Goal: Task Accomplishment & Management: Use online tool/utility

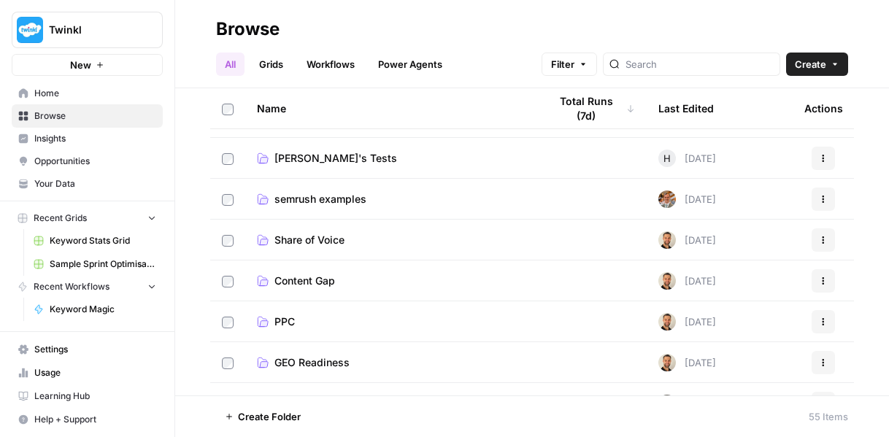
scroll to position [146, 0]
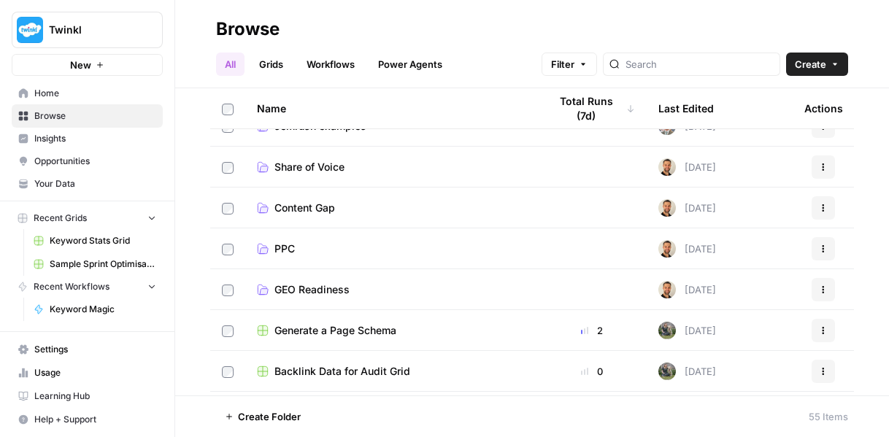
click at [132, 306] on span "Keyword Magic" at bounding box center [103, 309] width 107 height 13
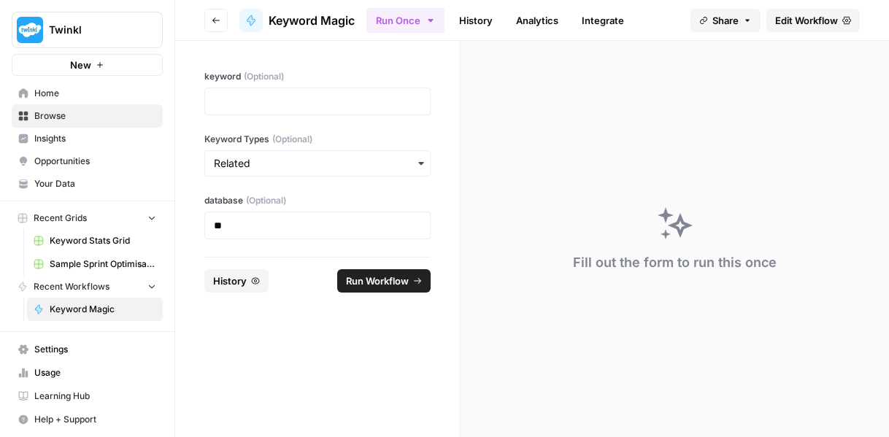
click at [93, 345] on span "Settings" at bounding box center [95, 349] width 122 height 13
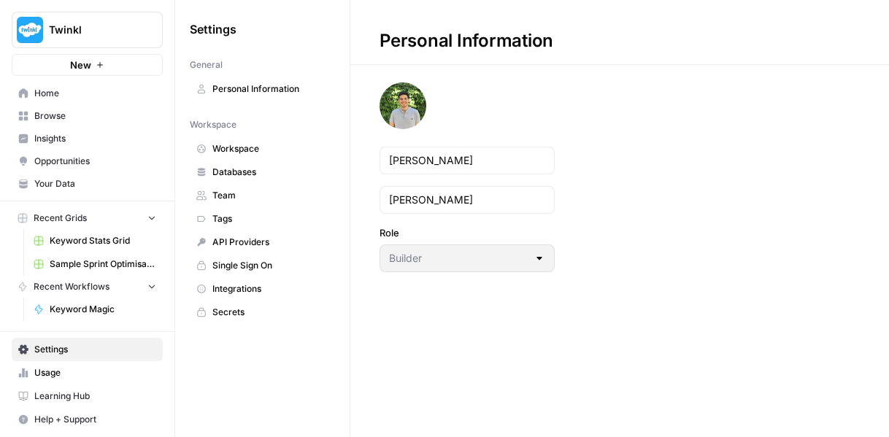
click at [257, 282] on span "Integrations" at bounding box center [270, 288] width 116 height 13
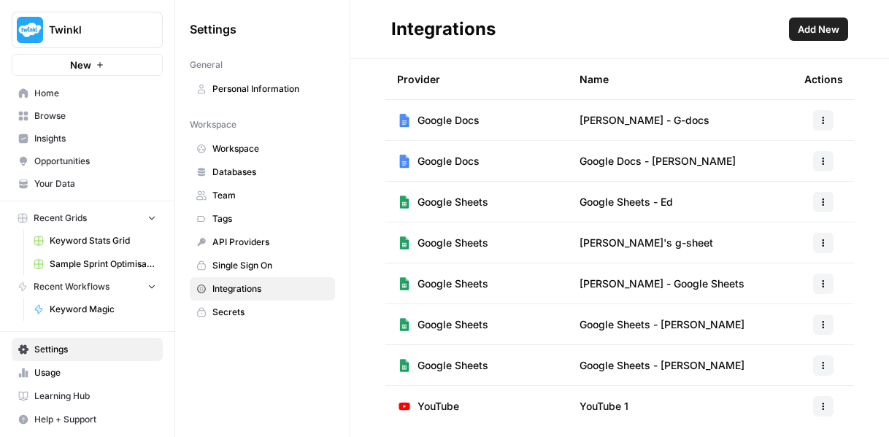
click at [820, 43] on header "Integrations Add New" at bounding box center [619, 29] width 539 height 59
click at [818, 34] on span "Add New" at bounding box center [819, 29] width 42 height 15
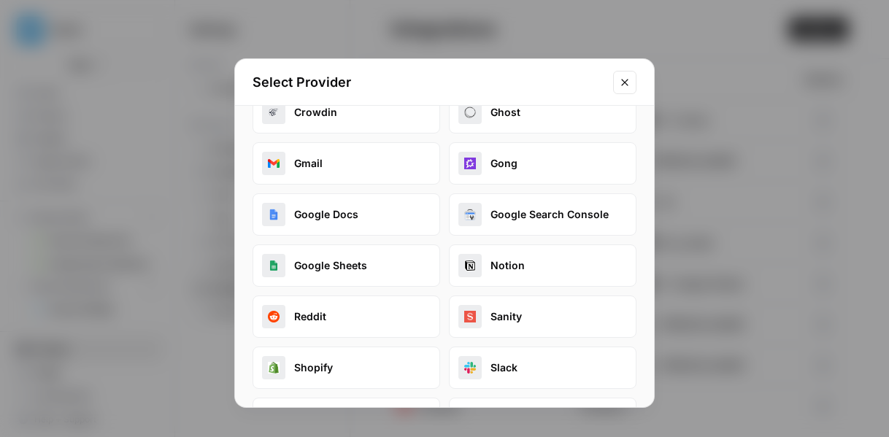
scroll to position [219, 0]
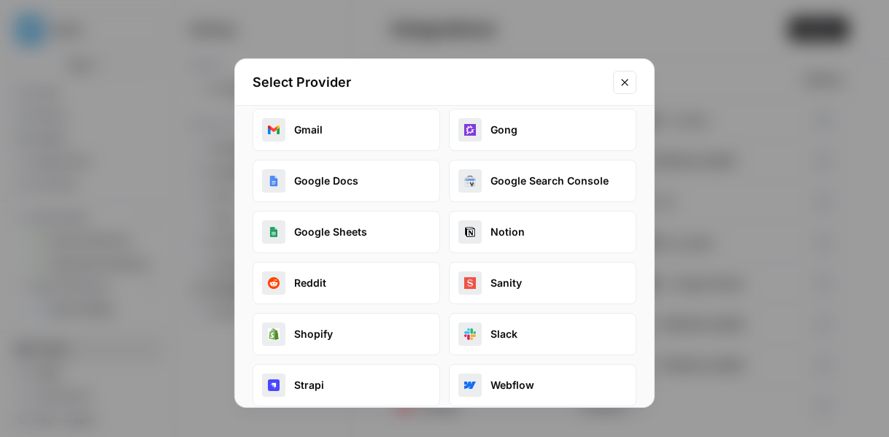
click at [342, 227] on button "Google Sheets" at bounding box center [347, 232] width 188 height 42
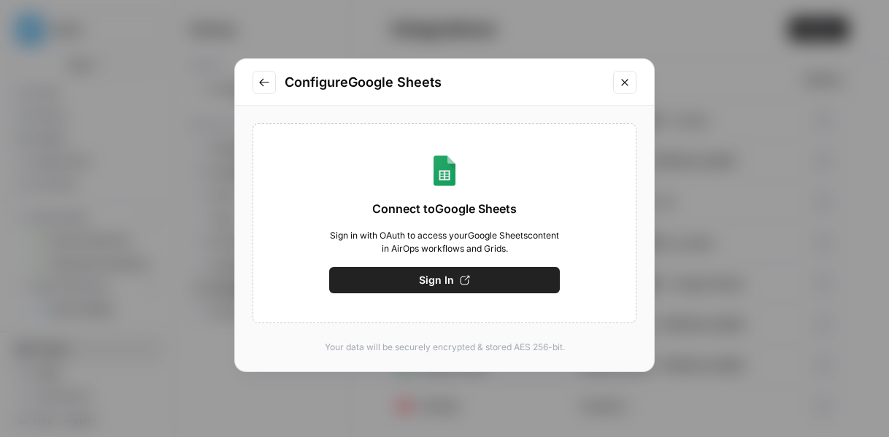
click at [356, 286] on button "Sign In" at bounding box center [444, 280] width 231 height 26
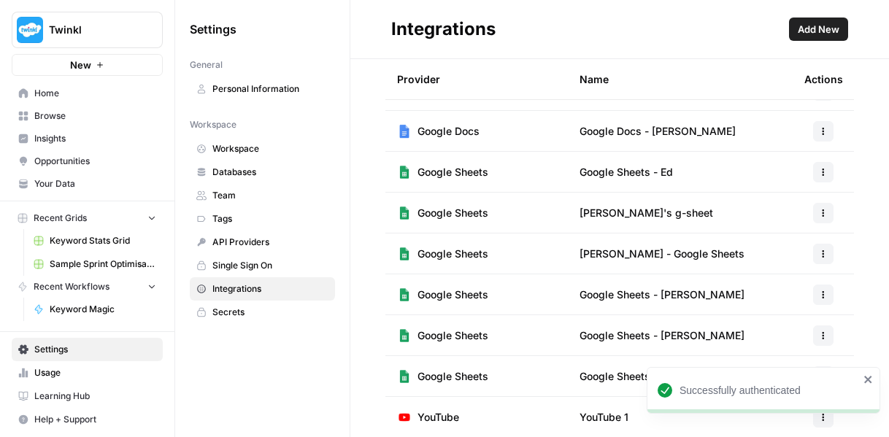
click at [866, 381] on icon "close" at bounding box center [867, 379] width 7 height 7
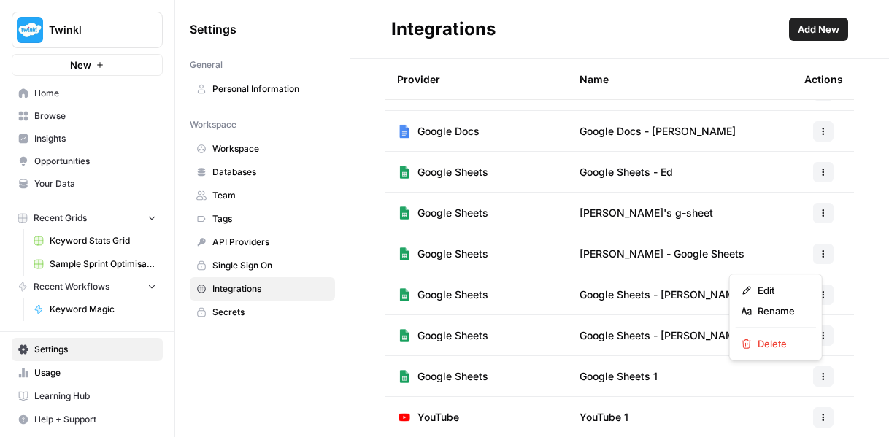
click at [819, 374] on icon "button" at bounding box center [823, 376] width 9 height 9
click at [779, 307] on span "Rename" at bounding box center [781, 311] width 47 height 15
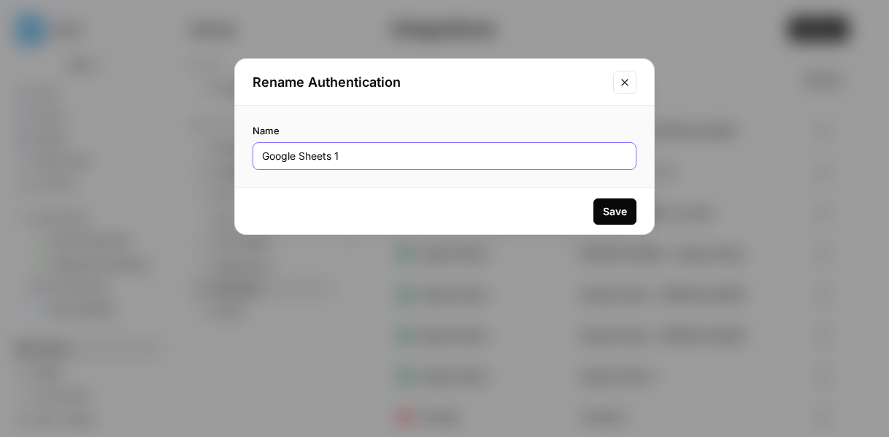
click at [354, 160] on input "Google Sheets 1" at bounding box center [444, 156] width 365 height 15
type input "Google Sheets - [PERSON_NAME]"
click at [606, 217] on div "Save" at bounding box center [615, 211] width 24 height 15
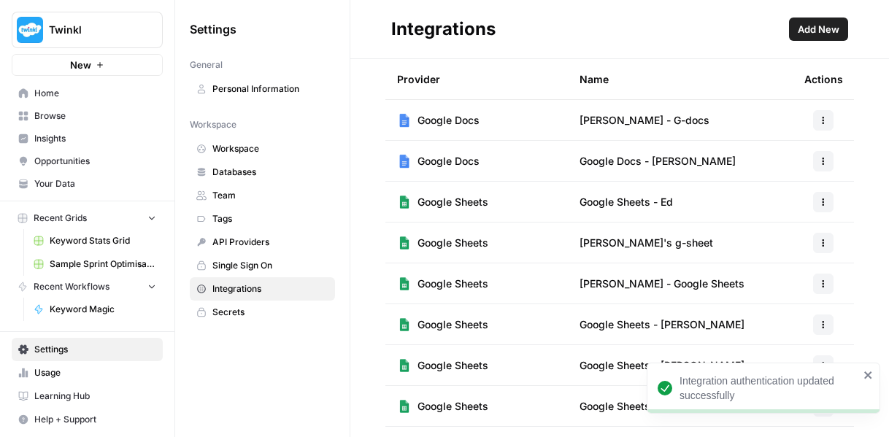
scroll to position [30, 0]
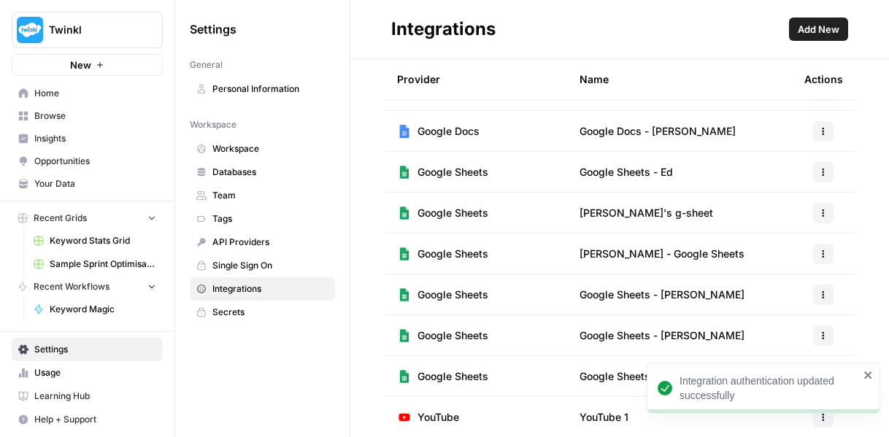
click at [869, 376] on icon "close" at bounding box center [867, 375] width 7 height 7
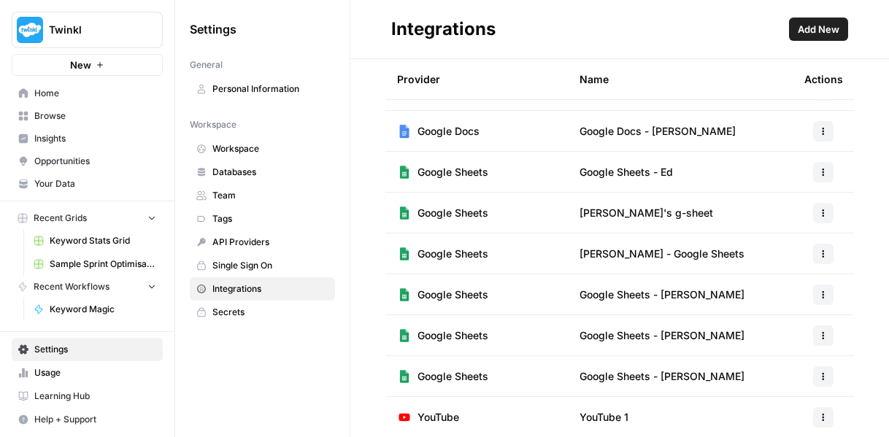
click at [813, 330] on button "button" at bounding box center [823, 336] width 20 height 20
click at [106, 292] on button "Recent Workflows" at bounding box center [87, 287] width 151 height 22
click at [69, 118] on span "Browse" at bounding box center [95, 115] width 122 height 13
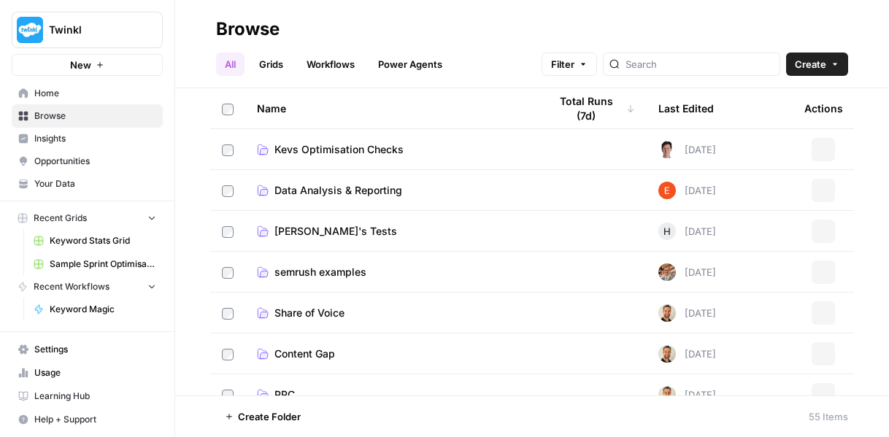
click at [320, 66] on link "Workflows" at bounding box center [331, 64] width 66 height 23
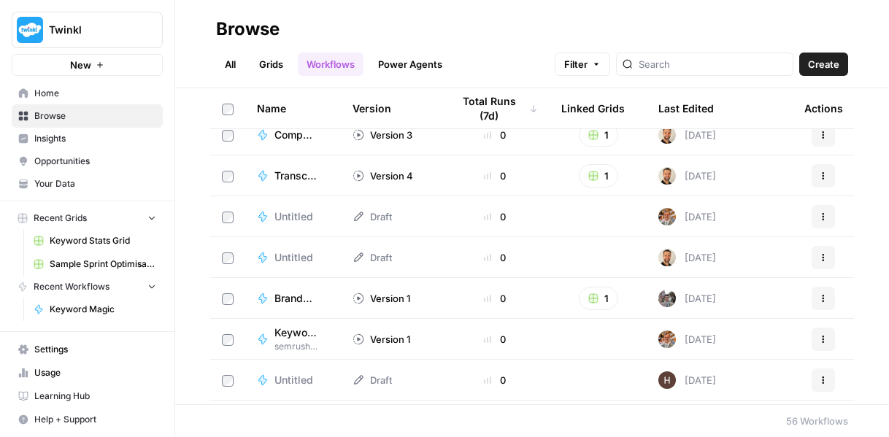
scroll to position [292, 0]
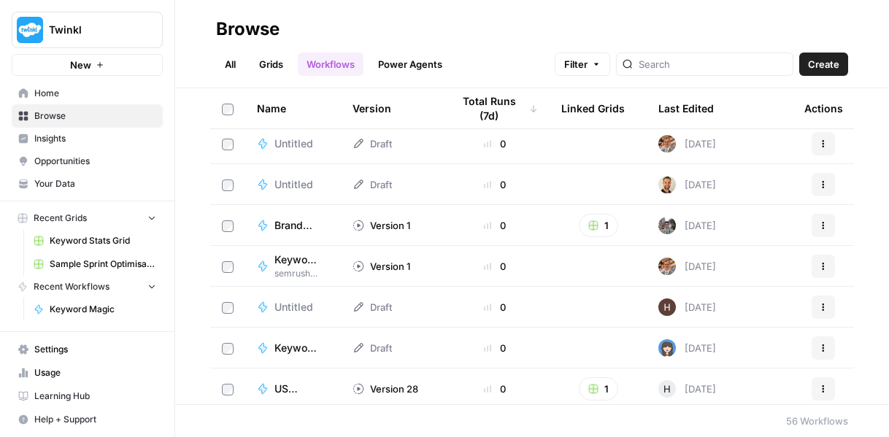
click at [820, 264] on button "Actions" at bounding box center [823, 266] width 23 height 23
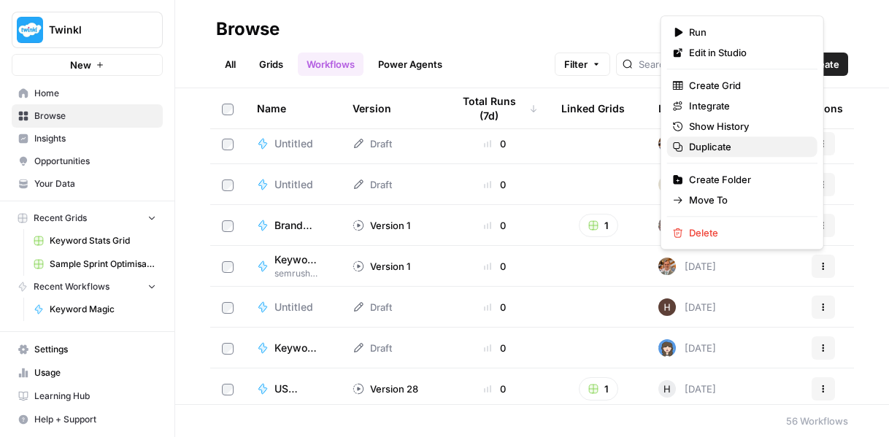
click at [758, 147] on span "Duplicate" at bounding box center [747, 146] width 117 height 15
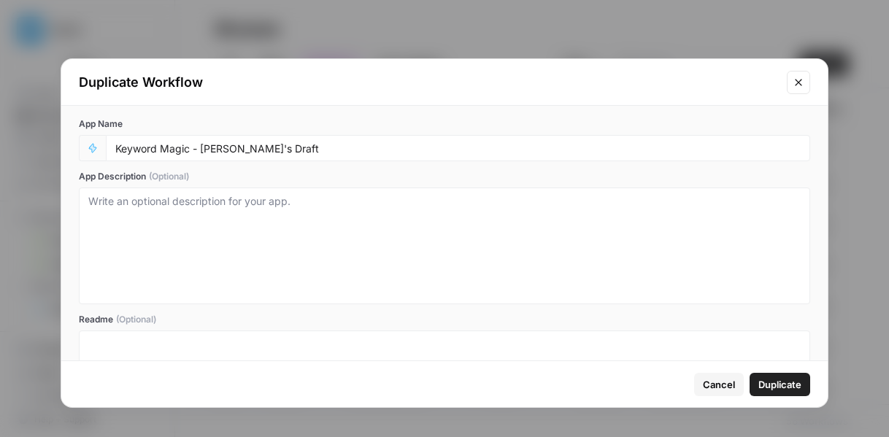
drag, startPoint x: 355, startPoint y: 155, endPoint x: 242, endPoint y: 144, distance: 113.0
click at [242, 144] on div "Keyword Magic - [PERSON_NAME]'s Draft" at bounding box center [458, 148] width 704 height 26
drag, startPoint x: 276, startPoint y: 150, endPoint x: 200, endPoint y: 153, distance: 75.9
click at [200, 153] on input "Keyword Magic - [PERSON_NAME]'s Draft" at bounding box center [457, 148] width 685 height 13
type input "Keyword Magic - Juan's Test"
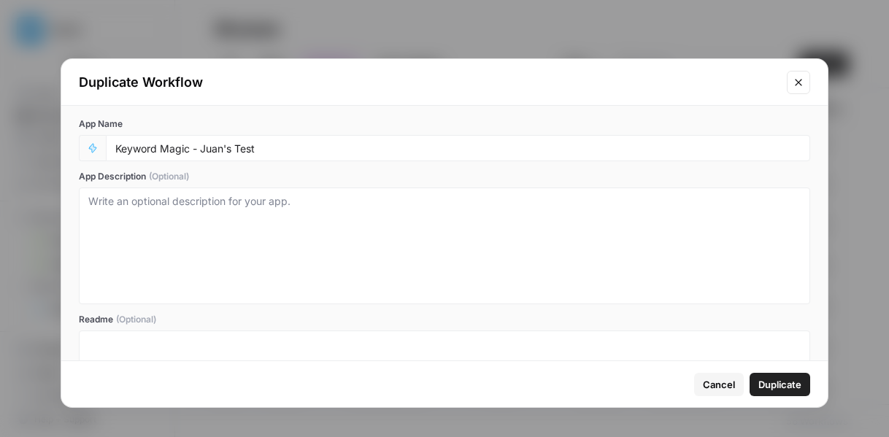
click at [769, 386] on span "Duplicate" at bounding box center [779, 384] width 43 height 15
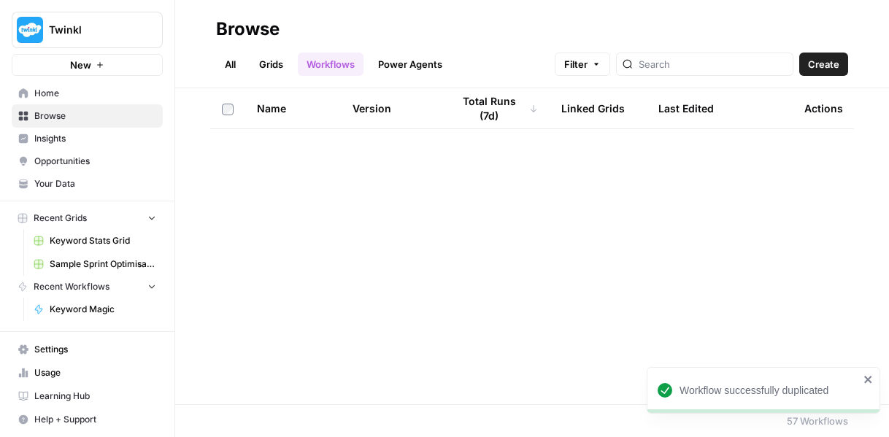
scroll to position [0, 0]
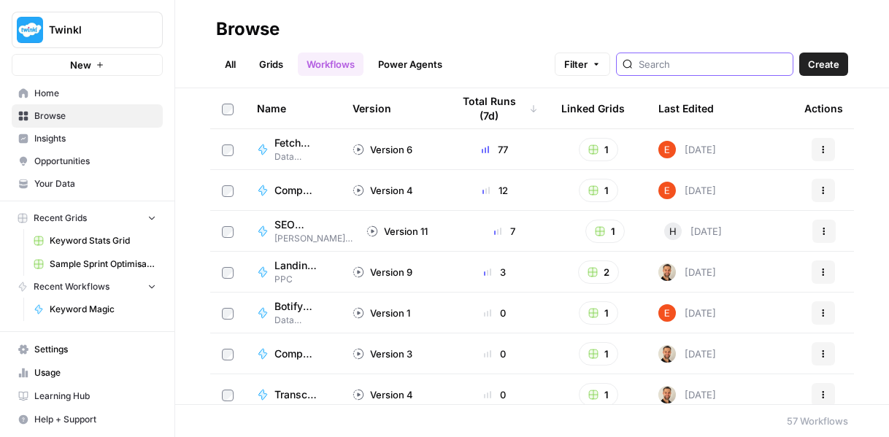
click at [669, 62] on input "search" at bounding box center [713, 64] width 148 height 15
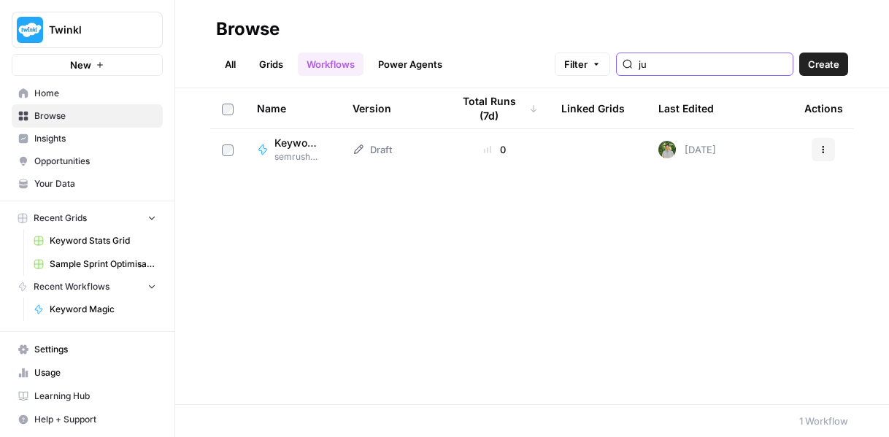
type input "ju"
click at [297, 139] on span "Keyword Magic - Juan's Test" at bounding box center [295, 143] width 43 height 15
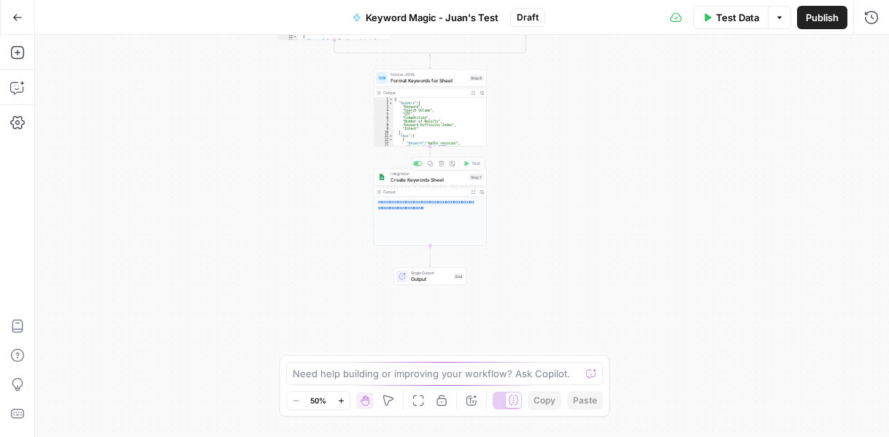
click at [435, 204] on p "**********" at bounding box center [430, 205] width 104 height 11
click at [477, 190] on button "Expand Output" at bounding box center [473, 192] width 9 height 9
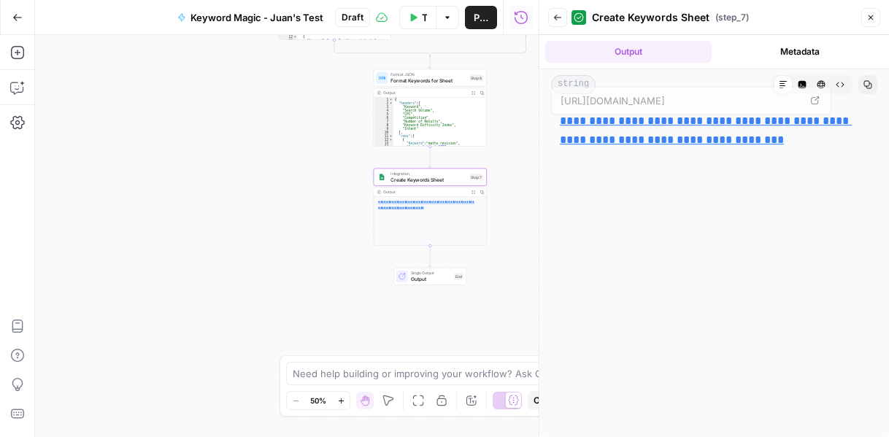
click at [809, 138] on p "**********" at bounding box center [714, 131] width 309 height 38
click at [739, 138] on link "**********" at bounding box center [706, 130] width 292 height 30
click at [669, 220] on div "**********" at bounding box center [714, 269] width 326 height 326
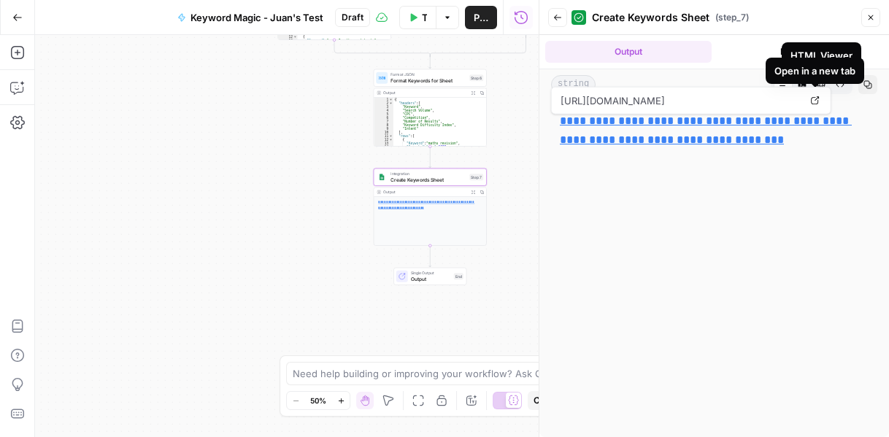
click at [735, 242] on div "**********" at bounding box center [714, 269] width 326 height 326
click at [564, 18] on button "Back" at bounding box center [557, 17] width 19 height 19
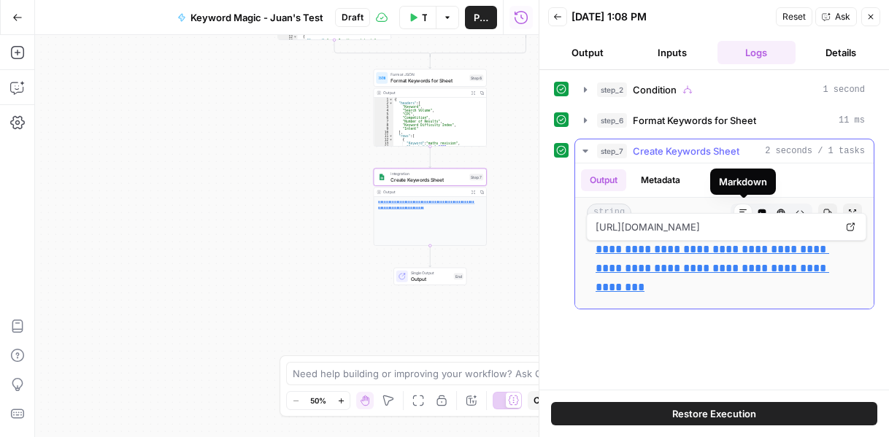
click at [701, 200] on div "string Markdown Code Editor HTML Viewer Raw Output Copy Expand Output" at bounding box center [724, 213] width 299 height 31
click at [671, 175] on button "Metadata" at bounding box center [660, 180] width 57 height 22
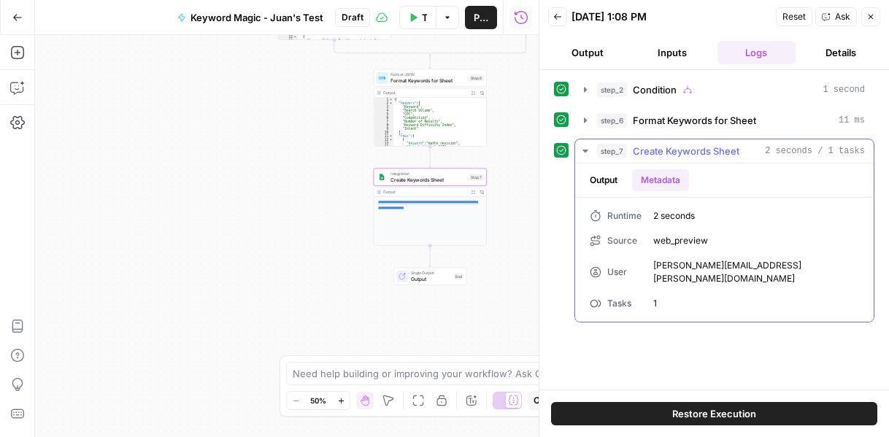
click at [603, 176] on button "Output" at bounding box center [603, 180] width 45 height 22
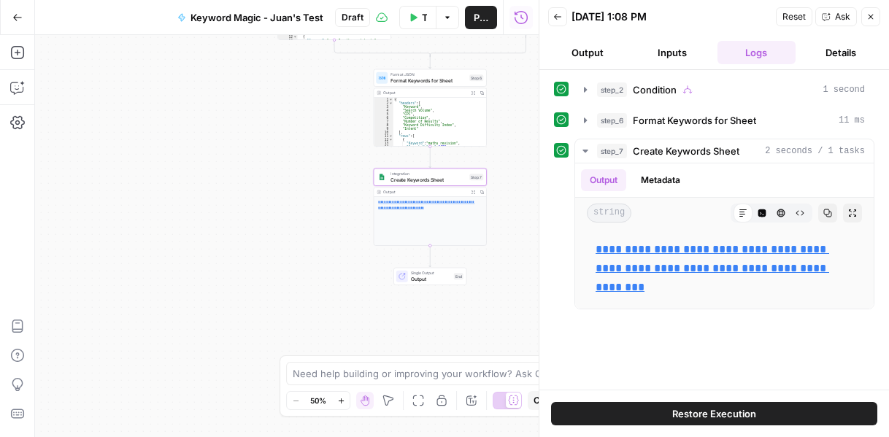
click at [273, 140] on div "true false true false Workflow Input Settings Inputs Condition Condition Step 2…" at bounding box center [287, 236] width 504 height 402
click at [872, 15] on icon "button" at bounding box center [871, 17] width 5 height 5
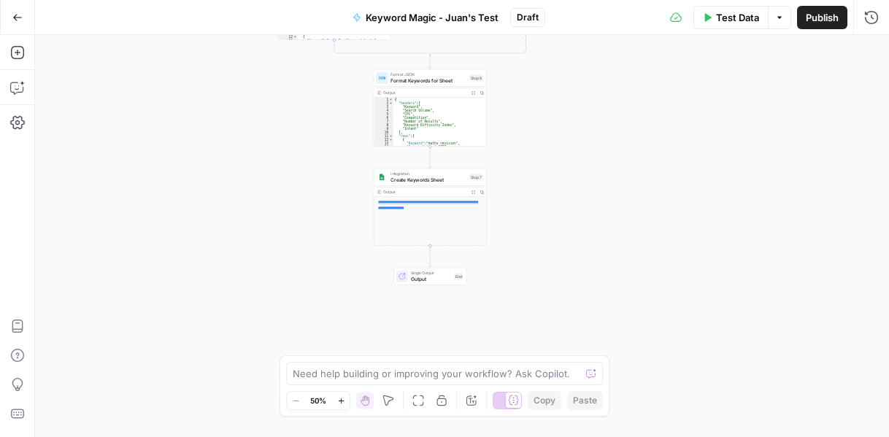
click at [445, 224] on div "**********" at bounding box center [430, 221] width 112 height 49
click at [435, 171] on span "Integration" at bounding box center [429, 174] width 76 height 6
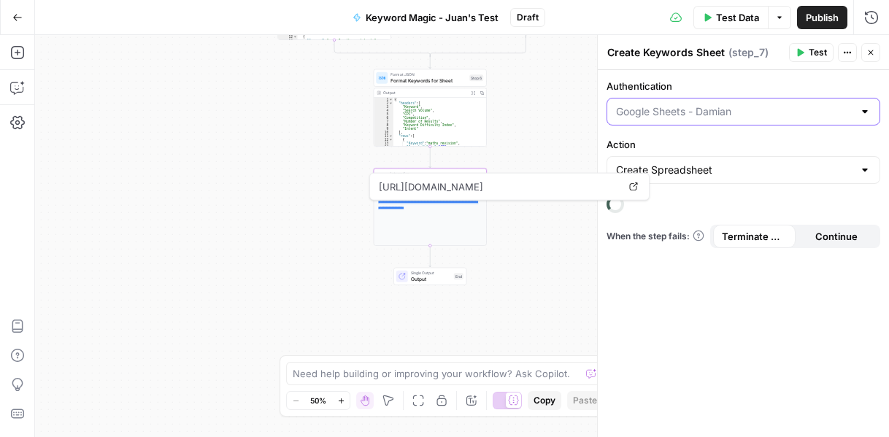
click at [780, 110] on input "Authentication" at bounding box center [734, 111] width 237 height 15
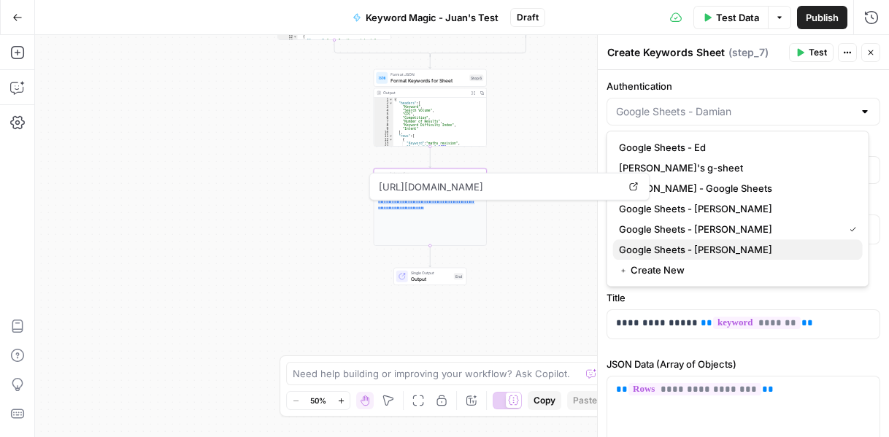
click at [709, 249] on span "Google Sheets - [PERSON_NAME]" at bounding box center [735, 249] width 232 height 15
type input "Google Sheets - [PERSON_NAME]"
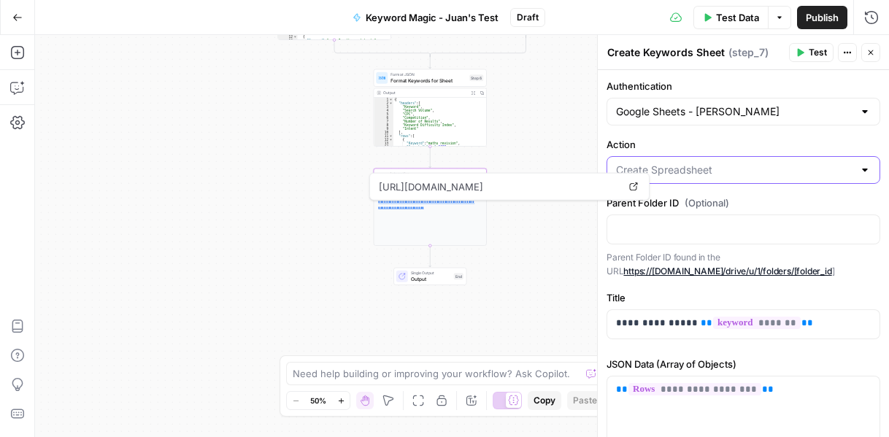
click at [728, 167] on input "Action" at bounding box center [734, 170] width 237 height 15
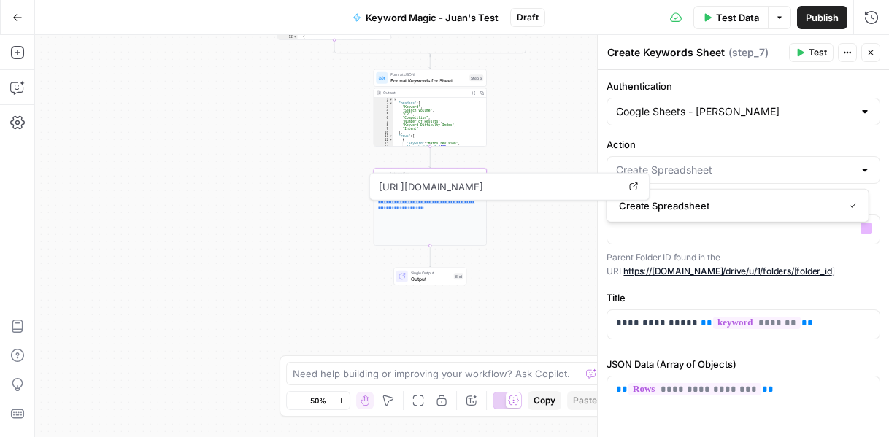
type input "Create Spreadsheet"
click at [715, 242] on div "“/” to reference Variables Menu" at bounding box center [744, 230] width 274 height 30
click at [869, 55] on icon "button" at bounding box center [871, 52] width 5 height 5
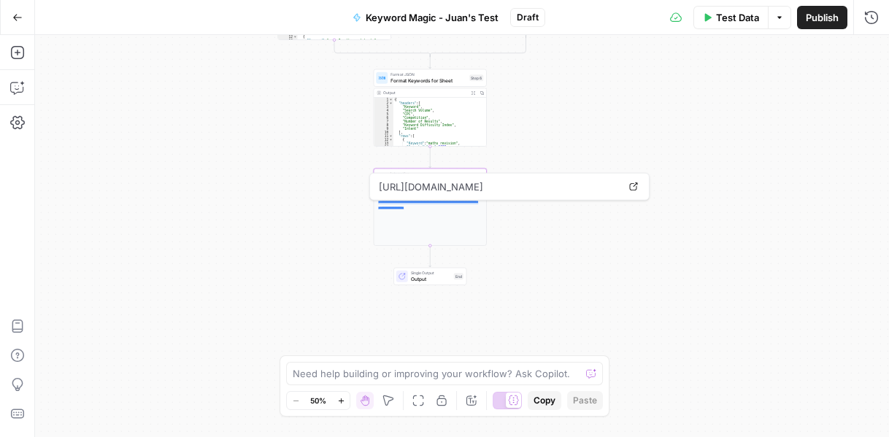
click at [601, 237] on div "true false true false Workflow Input Settings Inputs Condition Condition Step 2…" at bounding box center [462, 236] width 854 height 402
click at [776, 15] on icon "button" at bounding box center [779, 17] width 9 height 9
click at [608, 107] on div "true false true false Workflow Input Settings Inputs Condition Condition Step 2…" at bounding box center [462, 236] width 854 height 402
click at [451, 211] on div "**********" at bounding box center [430, 221] width 112 height 49
click at [444, 201] on link "**********" at bounding box center [428, 205] width 100 height 9
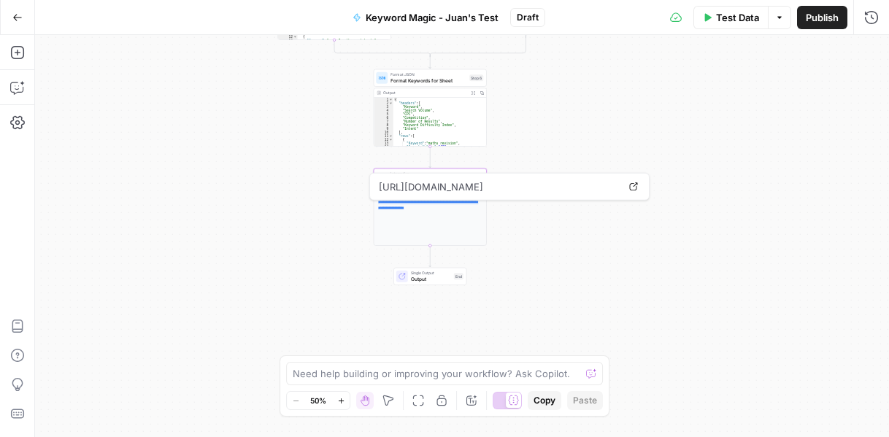
click at [614, 116] on div "true false true false Workflow Input Settings Inputs Condition Condition Step 2…" at bounding box center [462, 236] width 854 height 402
click at [741, 150] on div "true false true false Workflow Input Settings Inputs Condition Condition Step 2…" at bounding box center [462, 236] width 854 height 402
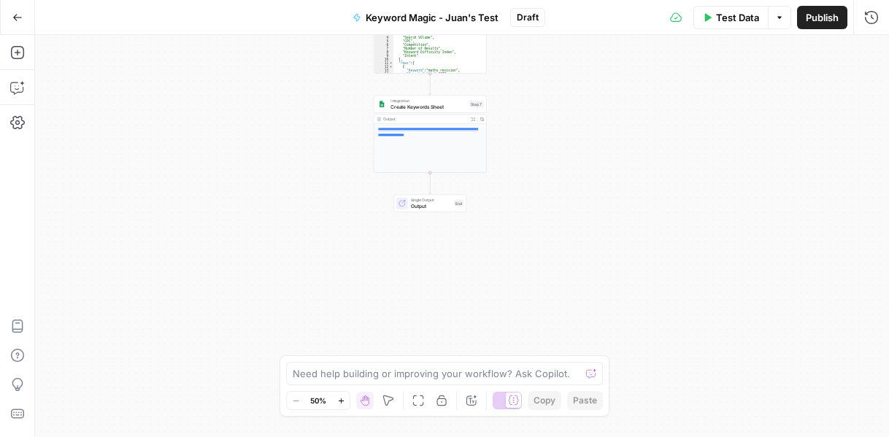
click at [300, 153] on div "true false true false Workflow Input Settings Inputs Condition Condition Step 2…" at bounding box center [462, 236] width 854 height 402
click at [313, 150] on div "true false true false Workflow Input Settings Inputs Condition Condition Step 2…" at bounding box center [462, 236] width 854 height 402
click at [472, 118] on icon "button" at bounding box center [474, 120] width 4 height 4
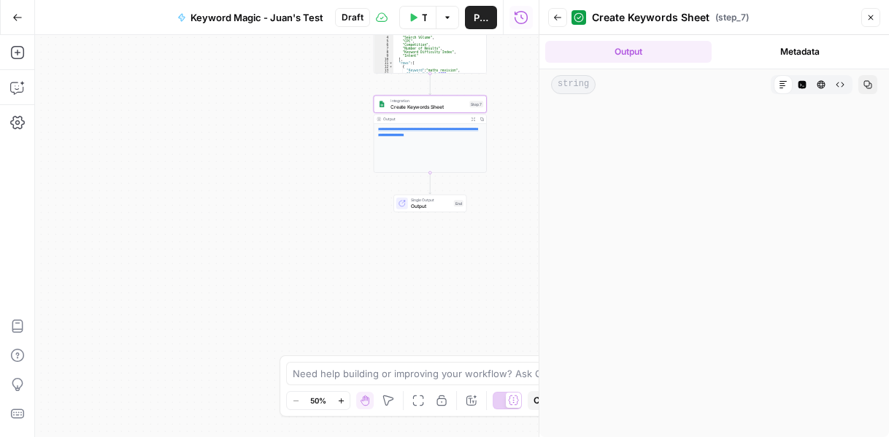
scroll to position [0, 0]
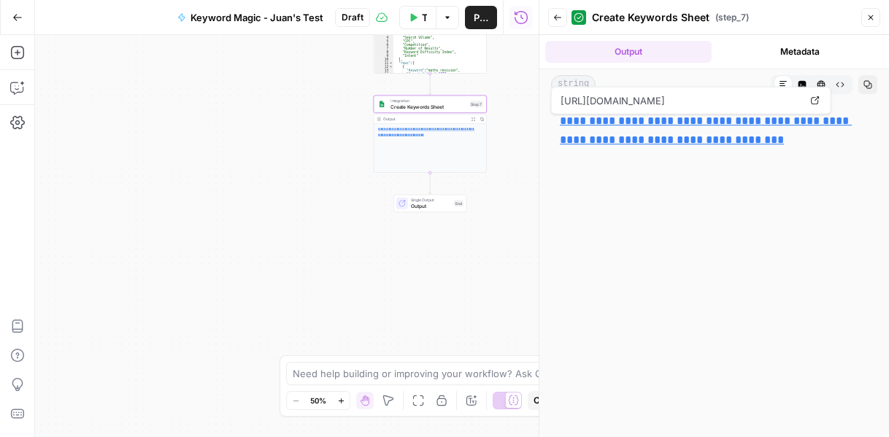
click at [730, 104] on span "[URL][DOMAIN_NAME]" at bounding box center [680, 101] width 245 height 26
click at [727, 137] on link "**********" at bounding box center [706, 130] width 292 height 30
click at [678, 220] on div "**********" at bounding box center [714, 269] width 326 height 326
click at [874, 18] on span "Close" at bounding box center [874, 18] width 1 height 1
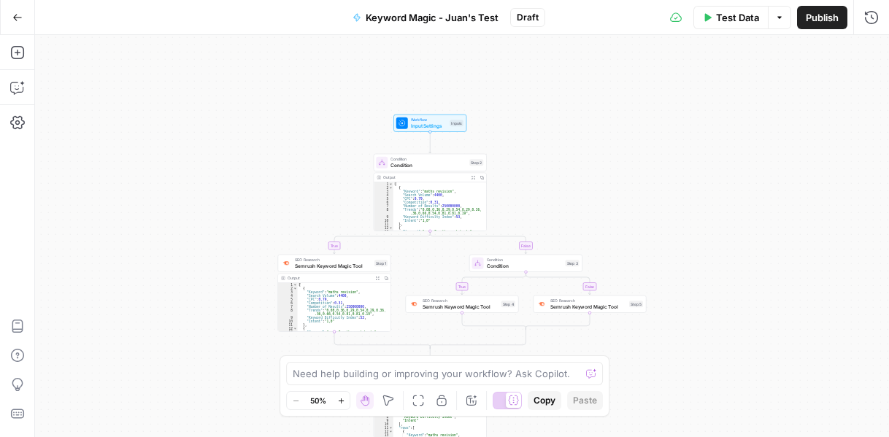
click at [777, 23] on button "Options" at bounding box center [779, 17] width 23 height 23
click at [762, 56] on span "Run Test" at bounding box center [739, 51] width 64 height 15
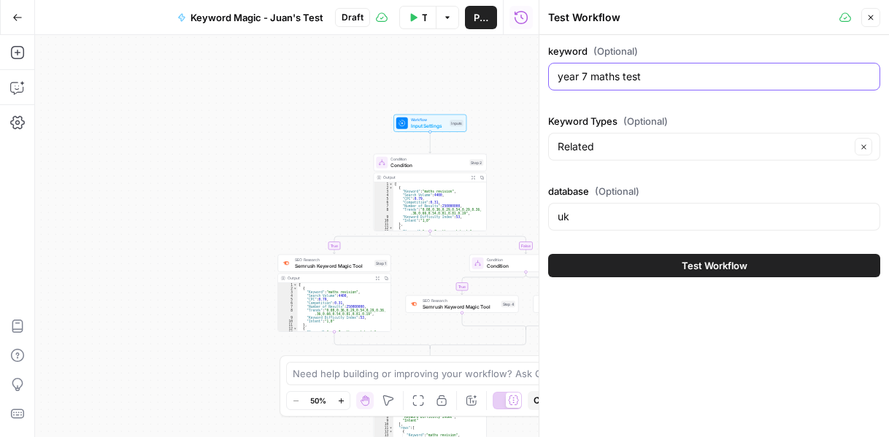
click at [735, 72] on input "year 7 maths test" at bounding box center [714, 76] width 313 height 15
click at [602, 206] on div "uk" at bounding box center [714, 217] width 332 height 28
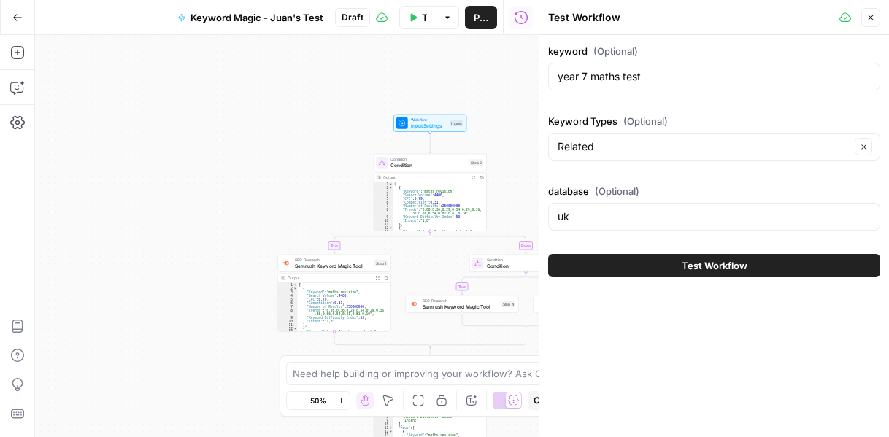
click at [602, 206] on div "uk" at bounding box center [714, 217] width 332 height 28
click at [593, 215] on input "uk" at bounding box center [714, 216] width 313 height 15
type input "es"
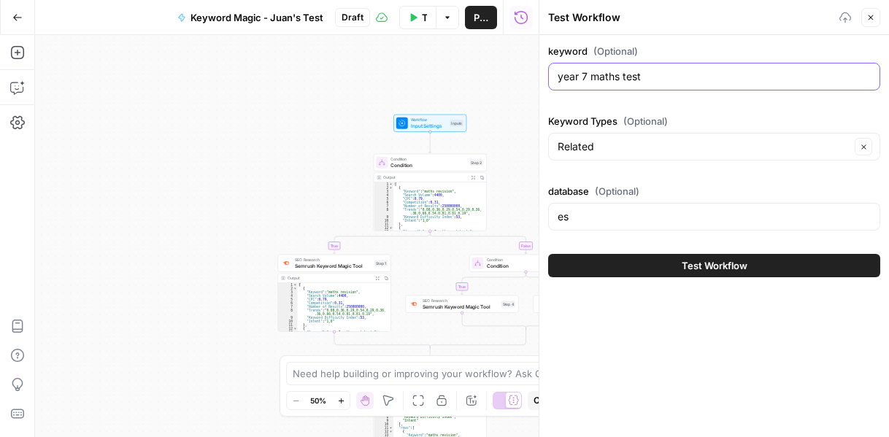
click at [588, 72] on input "year 7 maths test" at bounding box center [714, 76] width 313 height 15
type input "dia de la mujer"
click at [622, 273] on button "Test Workflow" at bounding box center [714, 265] width 332 height 23
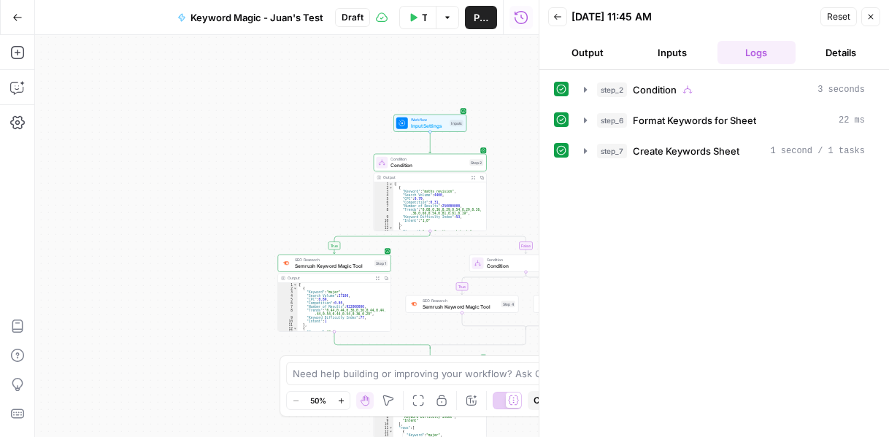
scroll to position [44, 0]
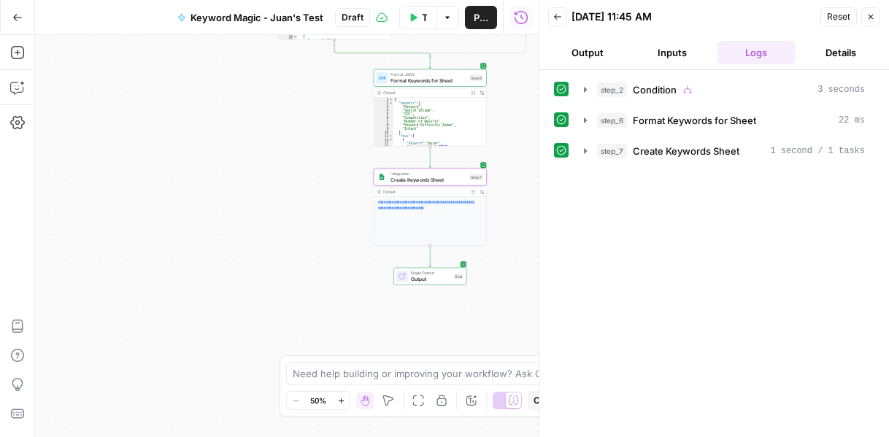
click at [439, 197] on div "**********" at bounding box center [430, 221] width 112 height 49
click at [685, 144] on span "Create Keywords Sheet" at bounding box center [686, 151] width 107 height 15
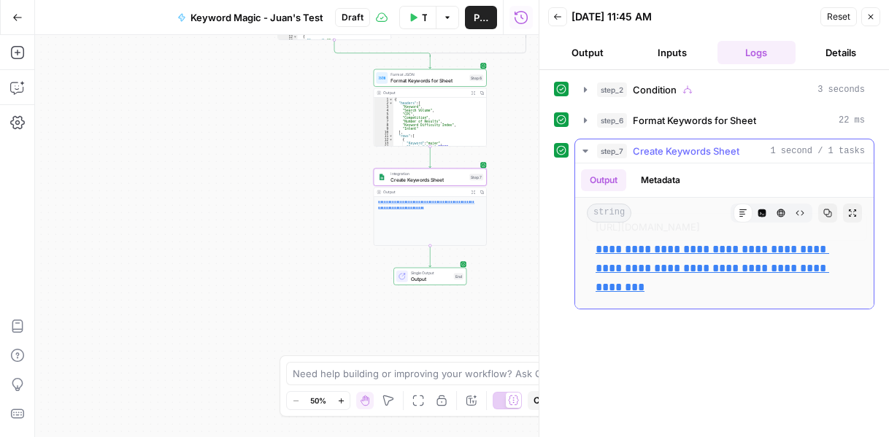
click at [676, 255] on p "**********" at bounding box center [725, 268] width 258 height 57
click at [667, 250] on link "**********" at bounding box center [713, 268] width 234 height 49
click at [677, 324] on div "**********" at bounding box center [714, 253] width 320 height 353
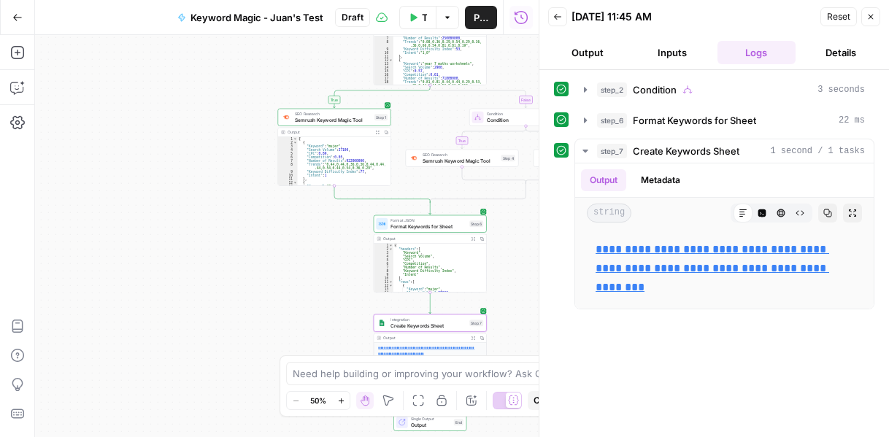
click at [397, 265] on div "{ "headers" : [ "Keyword" , "Search Volume" , "CPC" , "Competition" , "Number o…" at bounding box center [437, 272] width 88 height 56
click at [441, 252] on div "{ "headers" : [ "Keyword" , "Search Volume" , "CPC" , "Competition" , "Number o…" at bounding box center [437, 272] width 88 height 56
click at [437, 281] on div "{ "headers" : [ "Keyword" , "Search Volume" , "CPC" , "Competition" , "Number o…" at bounding box center [437, 272] width 88 height 56
type textarea "**********"
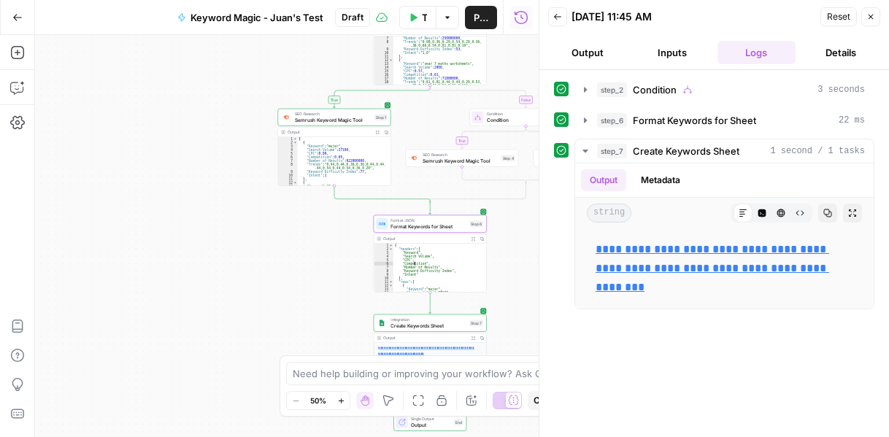
click at [311, 155] on div "[ { "Keyword" : "mujer" , "Search Volume" : 27100 , "CPC" : 0.89 , "Competition…" at bounding box center [342, 165] width 88 height 56
click at [359, 118] on span "Semrush Keyword Magic Tool" at bounding box center [333, 119] width 77 height 7
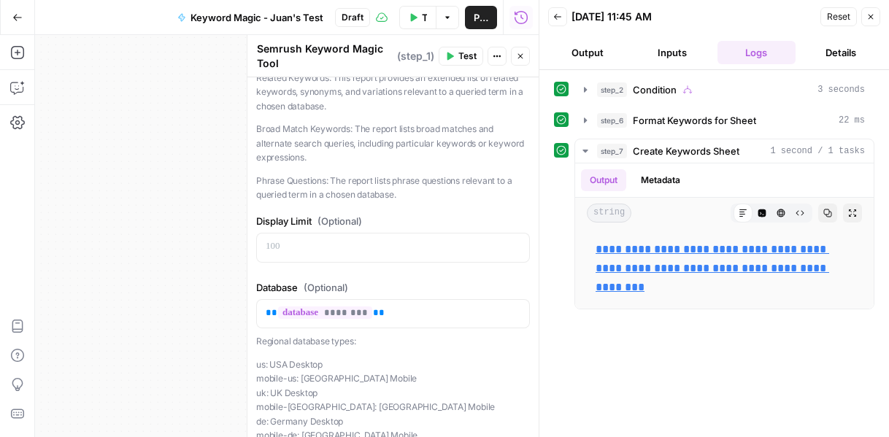
scroll to position [0, 0]
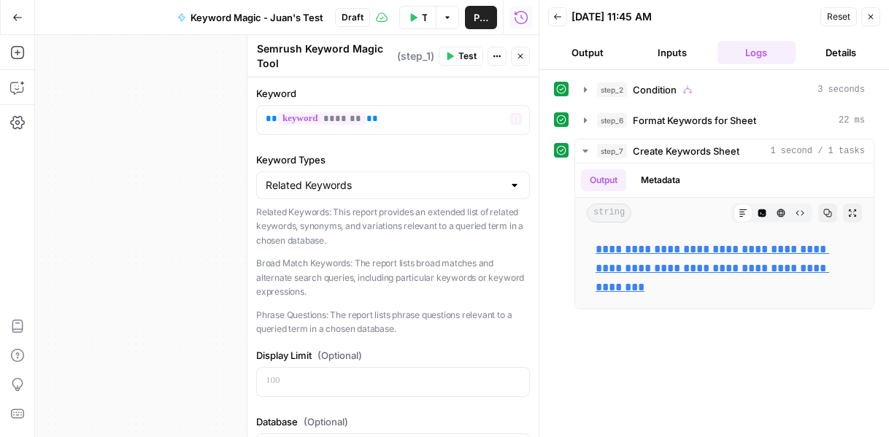
click at [153, 113] on div "**********" at bounding box center [287, 236] width 504 height 402
click at [523, 59] on icon "button" at bounding box center [520, 56] width 9 height 9
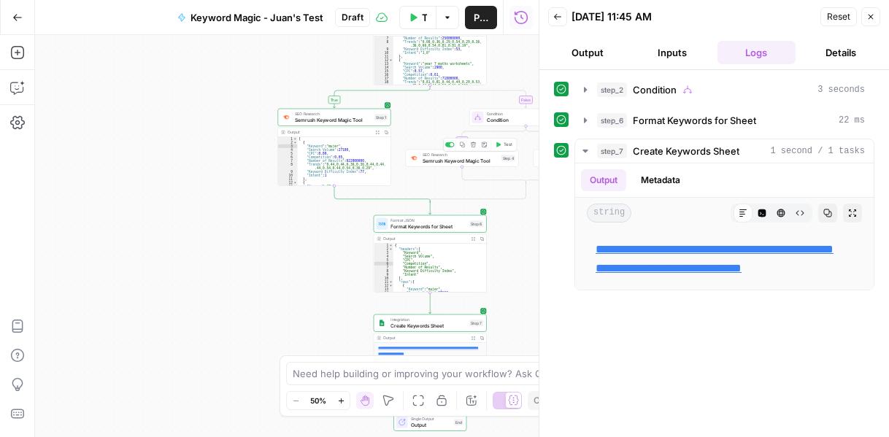
click at [469, 161] on span "Semrush Keyword Magic Tool" at bounding box center [461, 160] width 76 height 7
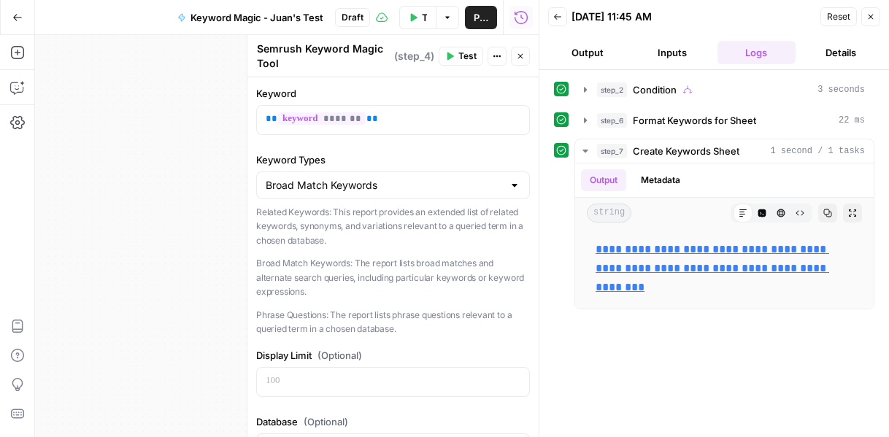
click at [185, 85] on div "**********" at bounding box center [287, 236] width 504 height 402
click at [870, 16] on icon "button" at bounding box center [871, 17] width 5 height 5
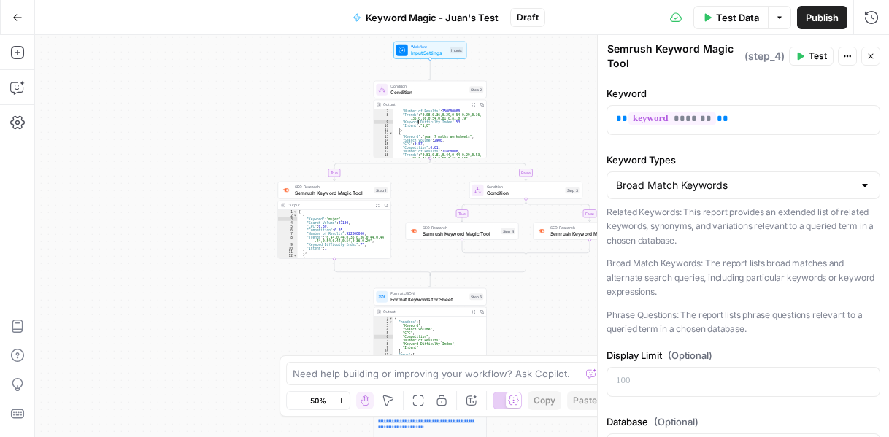
click at [442, 132] on div ""Number of Results" : 250000000 , "Trends" : "0.08,0.36,0.29,0.54,0.29,0.36,0 .…" at bounding box center [437, 137] width 88 height 56
click at [454, 119] on div ""Number of Results" : 250000000 , "Trends" : "0.08,0.36,0.29,0.54,0.29,0.36,0 .…" at bounding box center [437, 137] width 88 height 56
click at [435, 125] on div ""Number of Results" : 250000000 , "Trends" : "0.08,0.36,0.29,0.54,0.29,0.36,0 .…" at bounding box center [437, 137] width 88 height 56
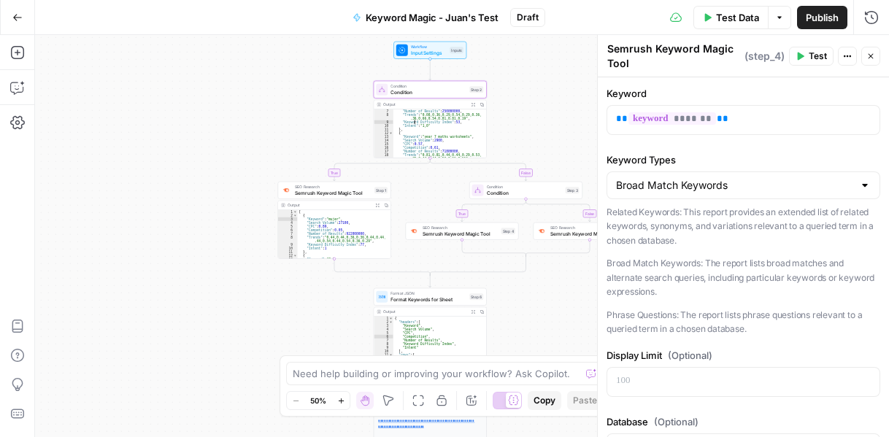
click at [437, 131] on div ""Number of Results" : 250000000 , "Trends" : "0.08,0.36,0.29,0.54,0.29,0.36,0 .…" at bounding box center [437, 137] width 88 height 56
click at [469, 137] on div "{ "Keyword" : "year 7 maths worksheets" , "Search Volume" : 2900 , "CPC" : 0.57…" at bounding box center [437, 137] width 88 height 56
type textarea "**********"
click at [465, 137] on div "{ "Keyword" : "year 7 maths worksheets" , "Search Volume" : 2900 , "CPC" : 0.57…" at bounding box center [437, 137] width 88 height 56
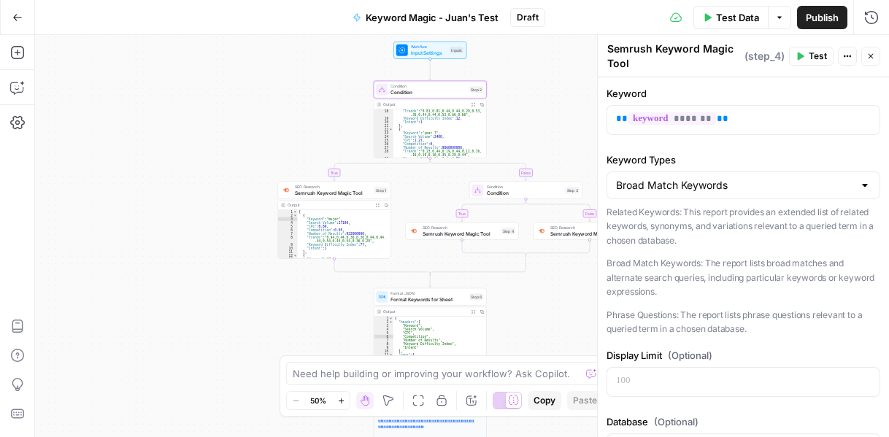
scroll to position [0, 0]
click at [325, 120] on div "**********" at bounding box center [462, 236] width 854 height 402
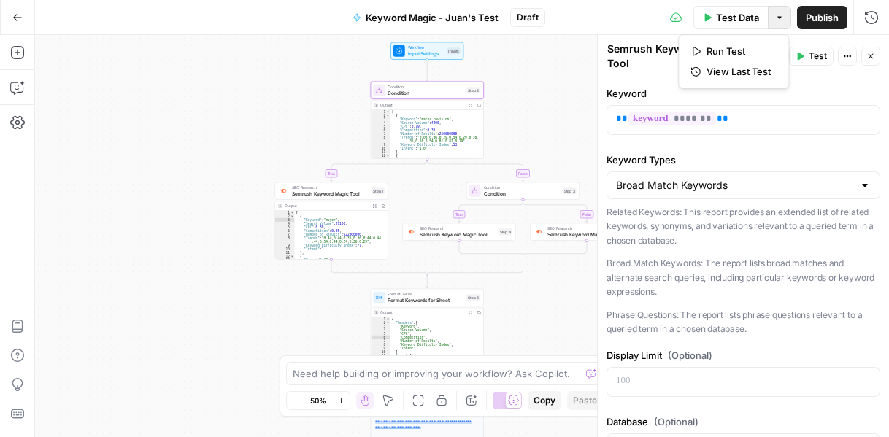
click at [780, 18] on icon "button" at bounding box center [779, 17] width 9 height 9
click at [734, 70] on span "View Last Test" at bounding box center [739, 71] width 64 height 15
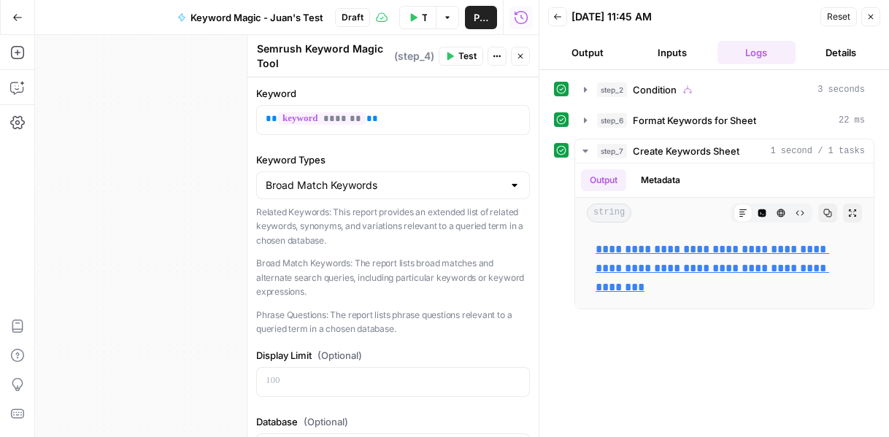
click at [822, 55] on button "Details" at bounding box center [840, 52] width 79 height 23
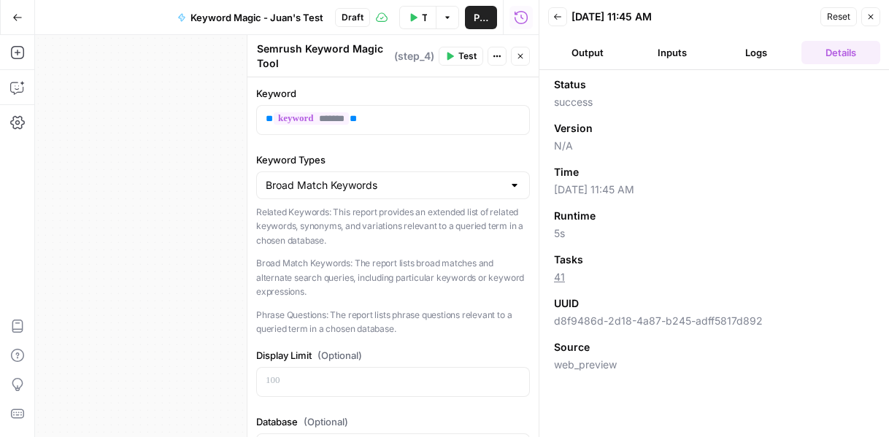
click at [760, 54] on button "Logs" at bounding box center [757, 52] width 79 height 23
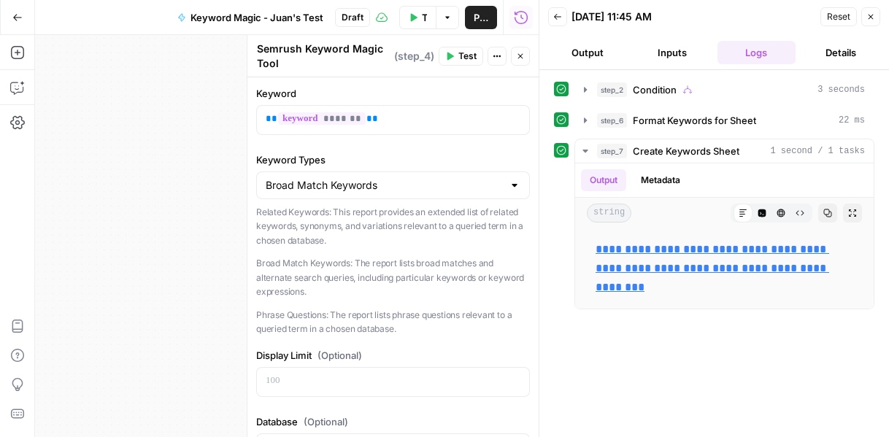
click at [832, 59] on button "Details" at bounding box center [840, 52] width 79 height 23
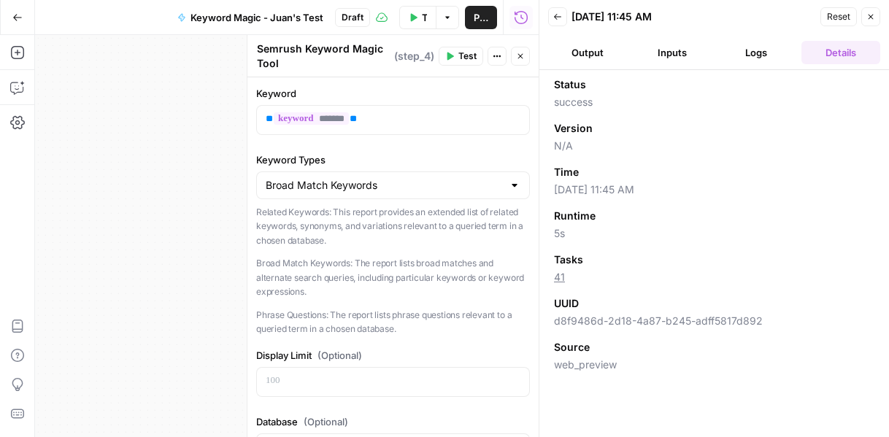
click at [677, 54] on button "Inputs" at bounding box center [672, 52] width 79 height 23
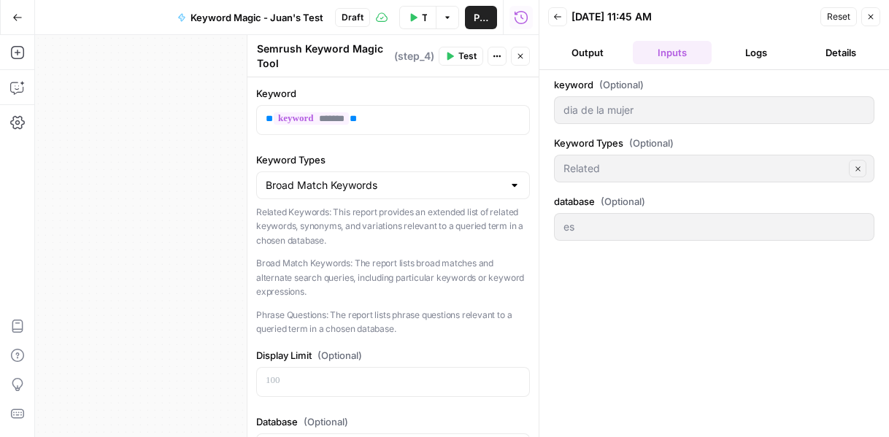
click at [581, 50] on button "Output" at bounding box center [587, 52] width 79 height 23
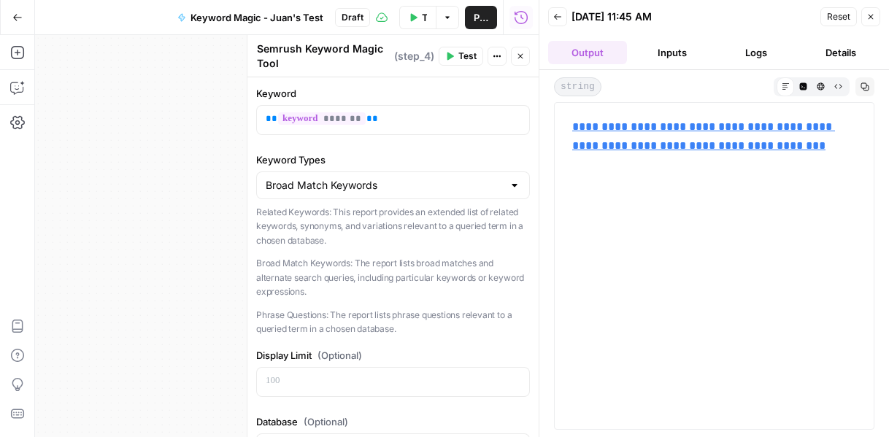
click at [675, 58] on button "Inputs" at bounding box center [672, 52] width 79 height 23
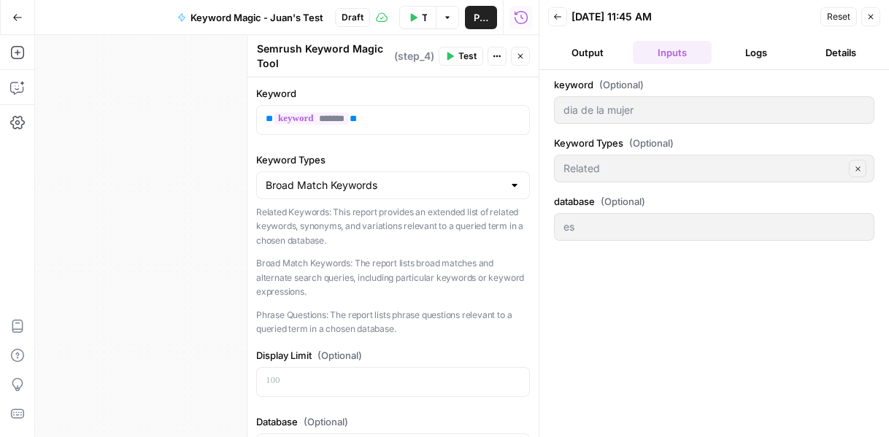
click at [742, 58] on button "Logs" at bounding box center [757, 52] width 79 height 23
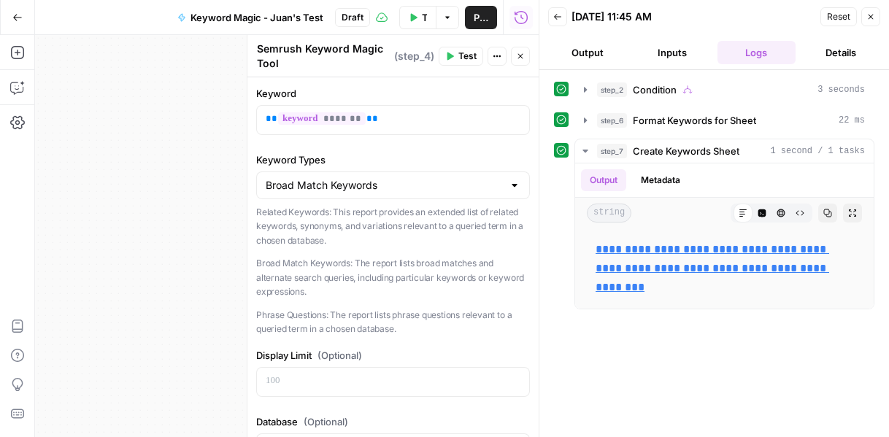
click at [715, 55] on ul "Output Inputs Logs Details" at bounding box center [714, 52] width 332 height 23
click at [690, 53] on button "Inputs" at bounding box center [672, 52] width 79 height 23
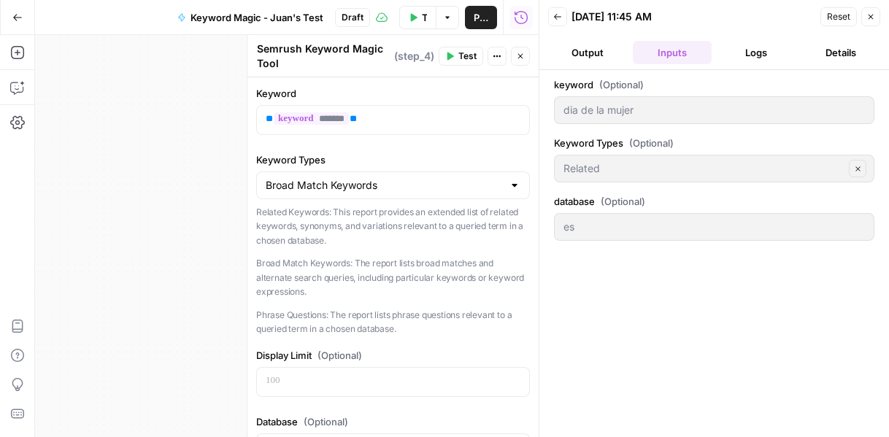
click at [825, 48] on button "Details" at bounding box center [840, 52] width 79 height 23
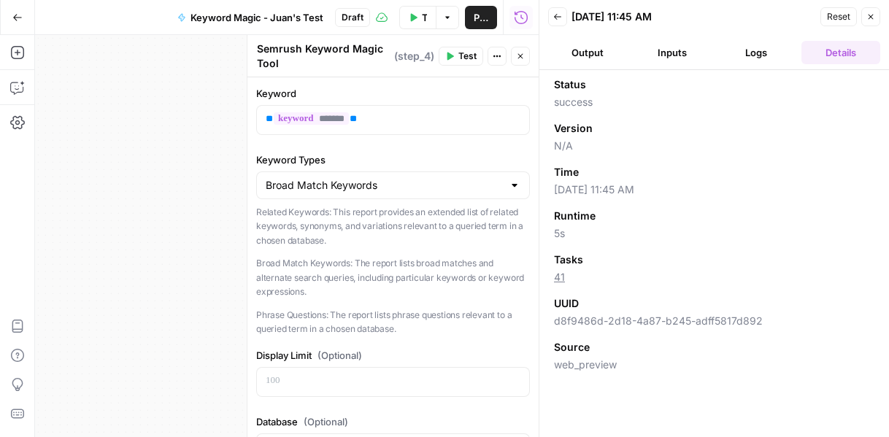
click at [747, 59] on button "Logs" at bounding box center [757, 52] width 79 height 23
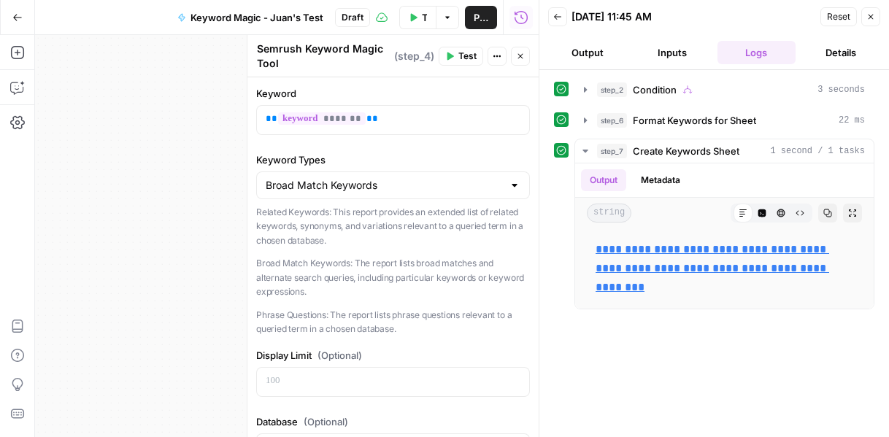
click at [677, 59] on button "Inputs" at bounding box center [672, 52] width 79 height 23
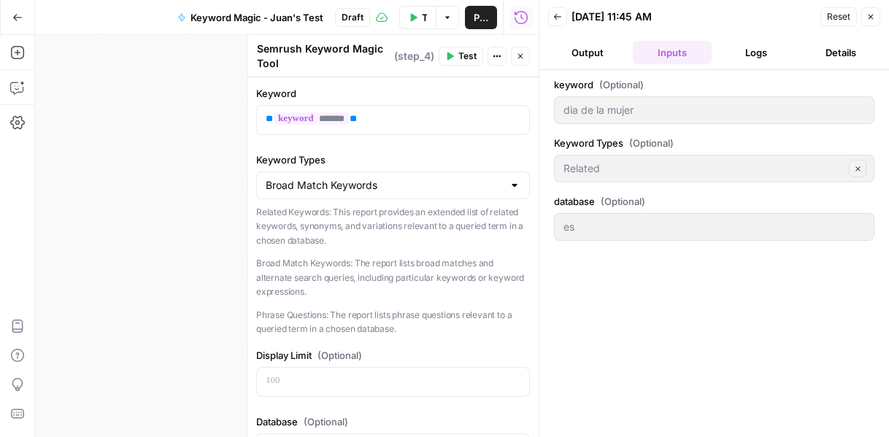
click at [577, 57] on button "Output" at bounding box center [587, 52] width 79 height 23
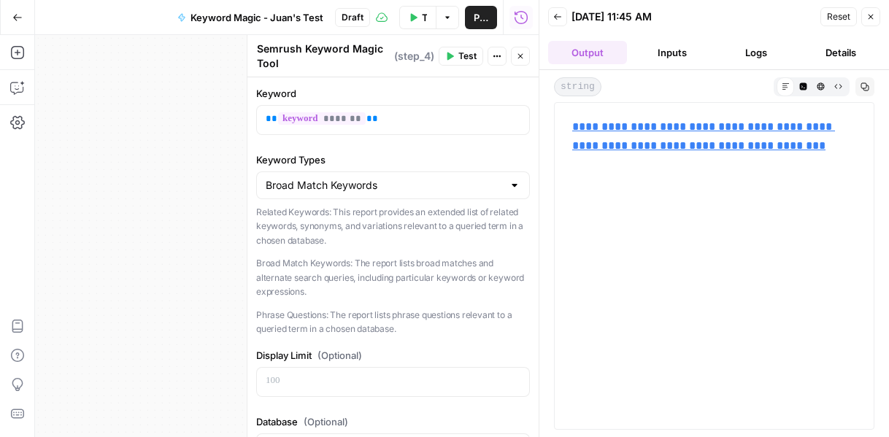
click at [165, 118] on div "**********" at bounding box center [287, 236] width 504 height 402
click at [874, 15] on icon "button" at bounding box center [870, 16] width 9 height 9
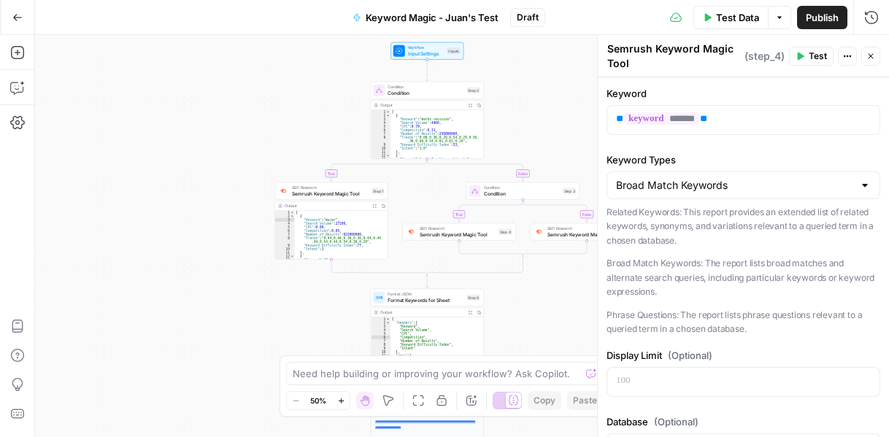
click at [470, 106] on icon "button" at bounding box center [471, 106] width 4 height 4
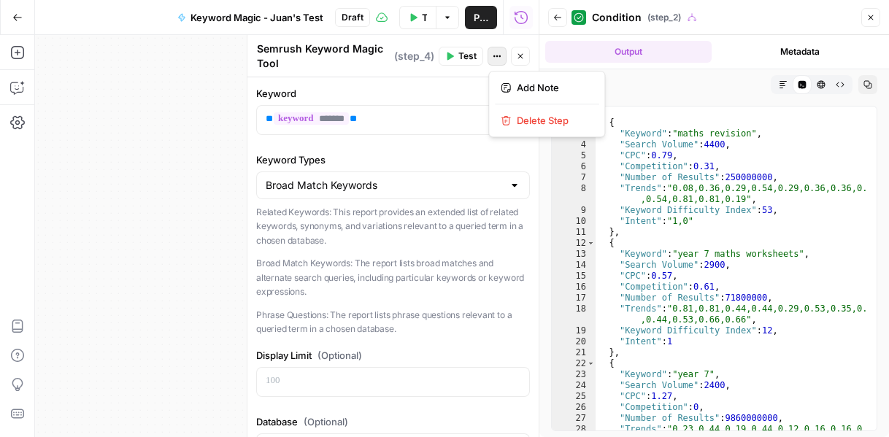
click at [493, 58] on icon "button" at bounding box center [497, 56] width 9 height 9
click at [871, 16] on icon "button" at bounding box center [870, 17] width 9 height 9
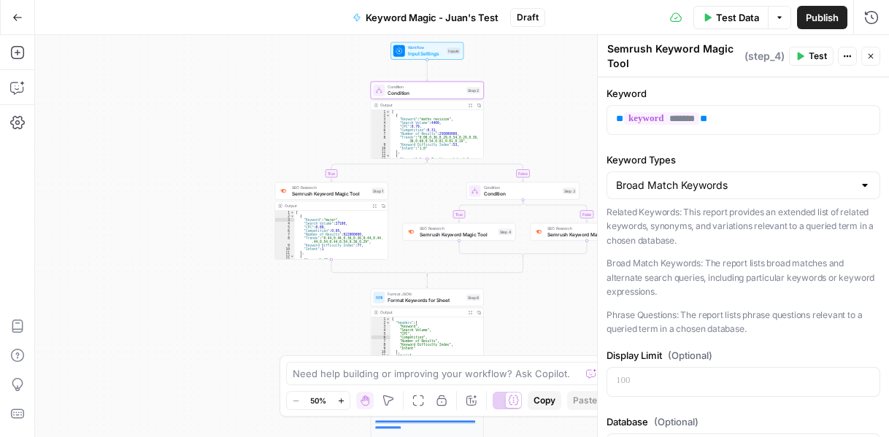
click at [252, 82] on div "**********" at bounding box center [462, 236] width 854 height 402
click at [27, 23] on button "Go Back" at bounding box center [17, 17] width 26 height 26
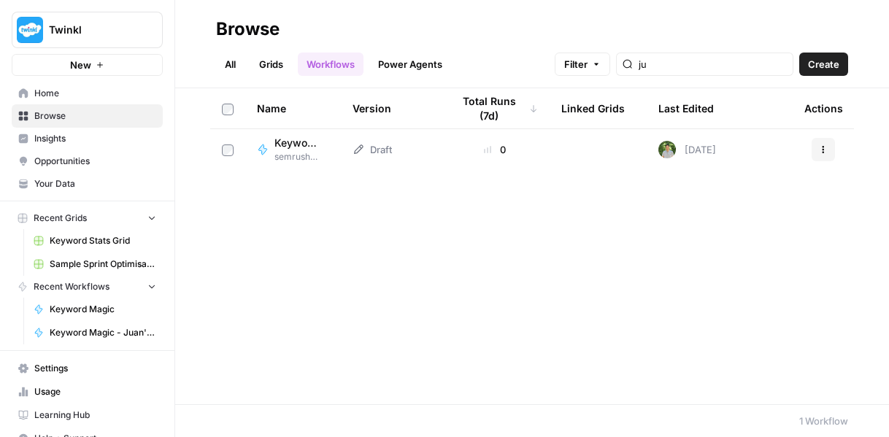
click at [300, 145] on span "Keyword Magic - Juan's Test" at bounding box center [295, 143] width 43 height 15
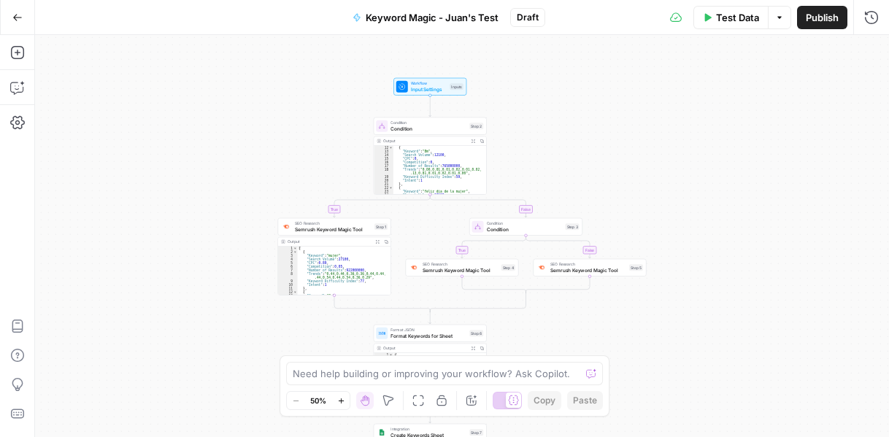
scroll to position [88, 0]
click at [469, 272] on span "Semrush Keyword Magic Tool" at bounding box center [461, 269] width 76 height 7
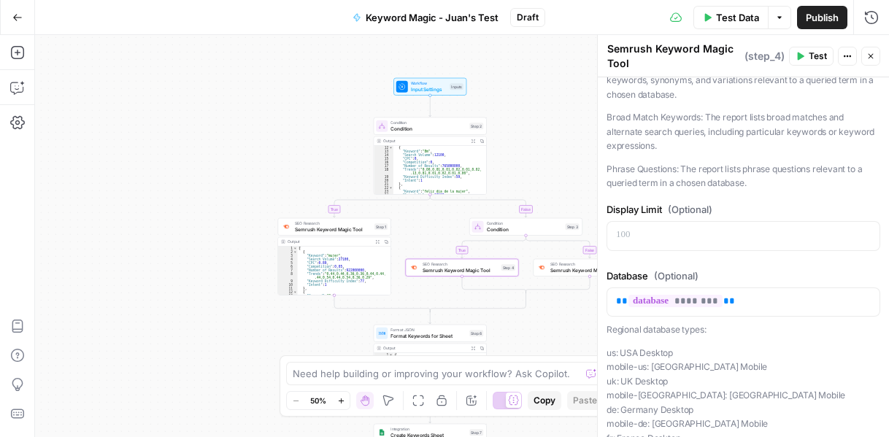
scroll to position [219, 0]
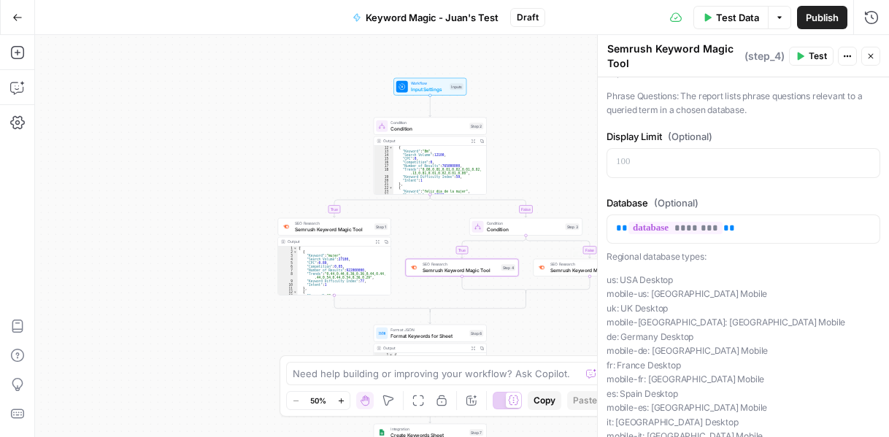
click at [551, 274] on span "Semrush Keyword Magic Tool" at bounding box center [588, 269] width 76 height 7
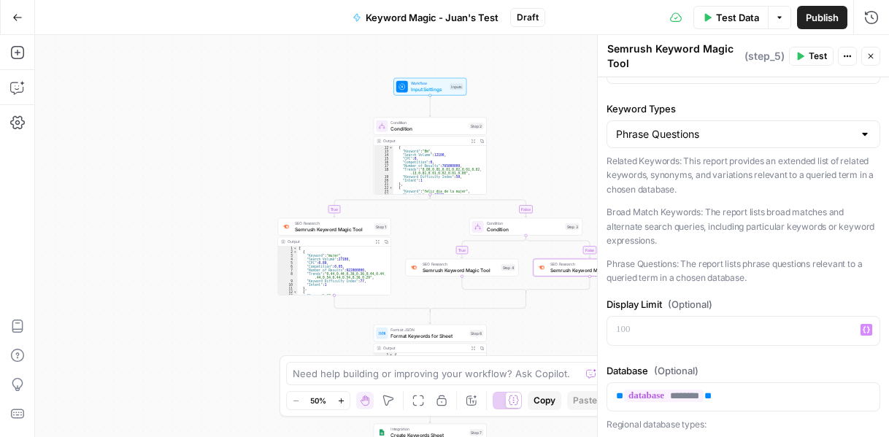
scroll to position [0, 0]
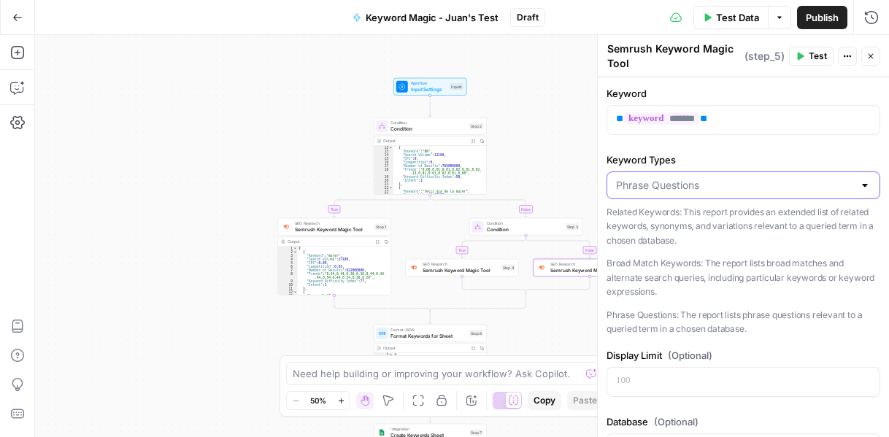
click at [670, 182] on input "Keyword Types" at bounding box center [734, 185] width 237 height 15
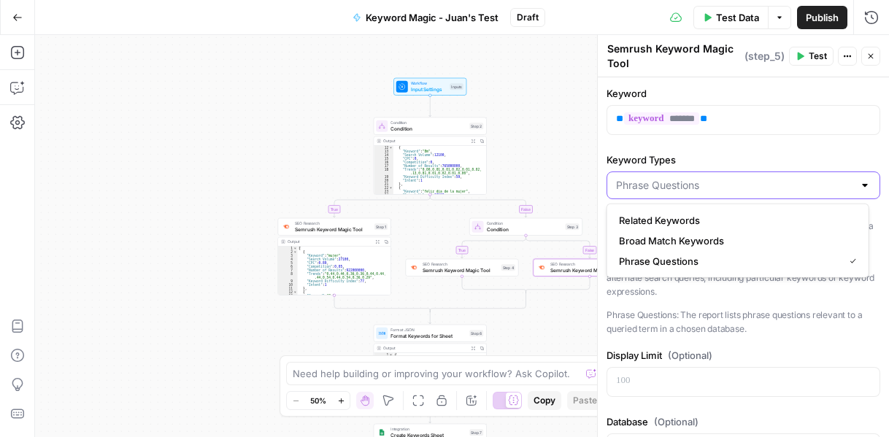
click at [670, 182] on input "Keyword Types" at bounding box center [734, 185] width 237 height 15
type input "Phrase Questions"
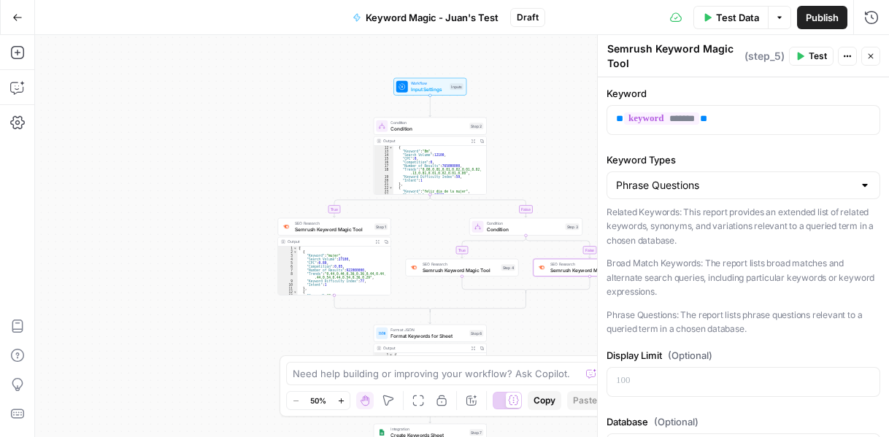
click at [759, 150] on div "Keyword ** ******* ** Keyword Types Phrase Questions Related Keywords: This rep…" at bounding box center [743, 439] width 291 height 725
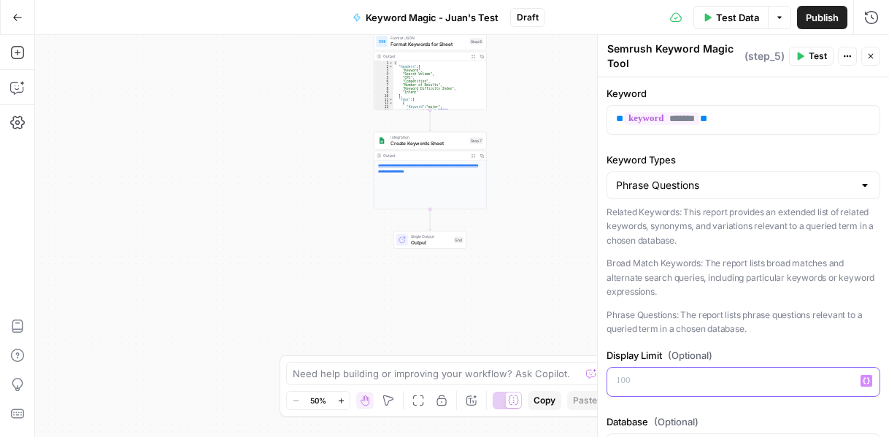
click at [672, 380] on p at bounding box center [743, 381] width 255 height 15
click at [564, 104] on div "true false true false Workflow Input Settings Inputs Condition Condition Step 2…" at bounding box center [462, 236] width 854 height 402
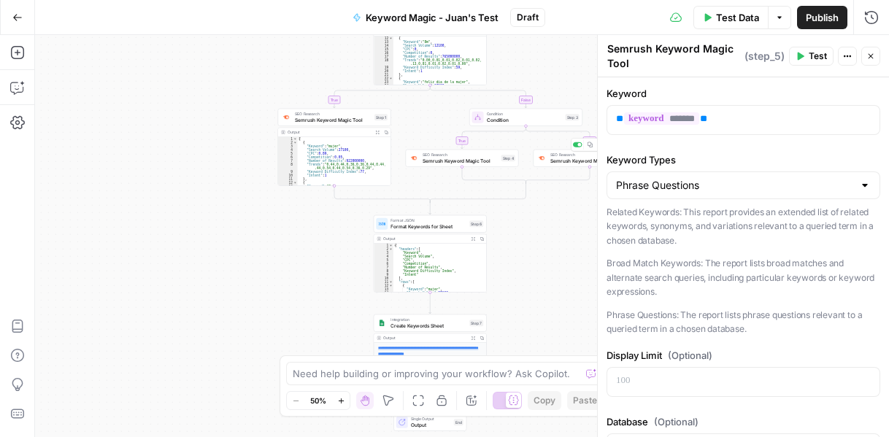
click at [556, 161] on span "Semrush Keyword Magic Tool" at bounding box center [588, 160] width 76 height 7
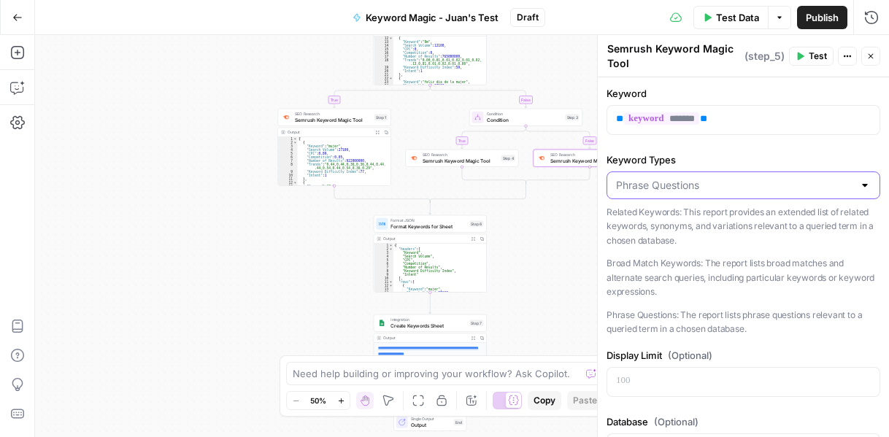
click at [726, 189] on input "Keyword Types" at bounding box center [734, 185] width 237 height 15
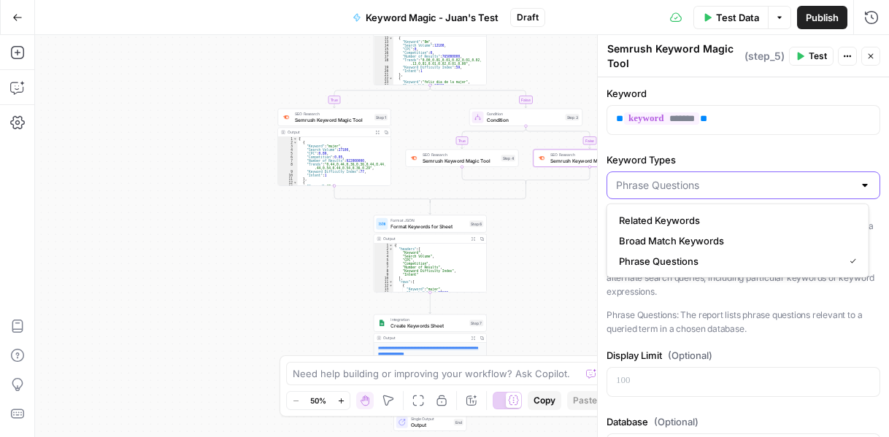
click at [726, 189] on input "Keyword Types" at bounding box center [734, 185] width 237 height 15
type input "Phrase Questions"
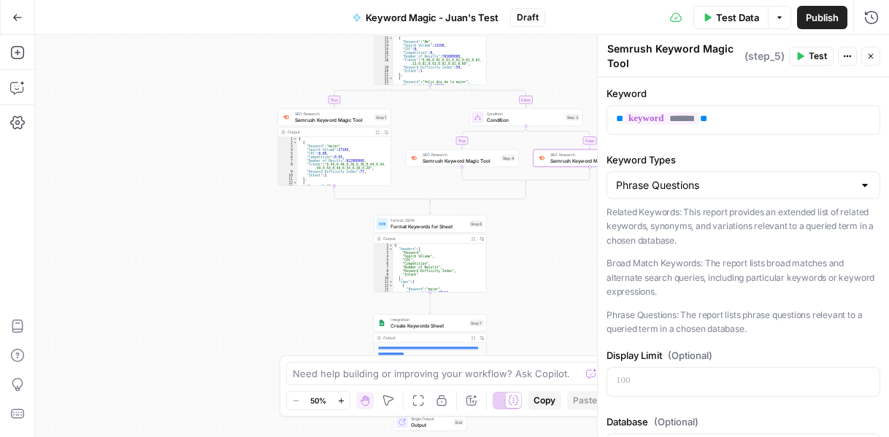
click at [465, 166] on div "SEO Research Semrush Keyword Magic Tool Step 4 Copy step Delete step Add Note T…" at bounding box center [462, 159] width 113 height 18
click at [423, 161] on span "Semrush Keyword Magic Tool" at bounding box center [461, 160] width 76 height 7
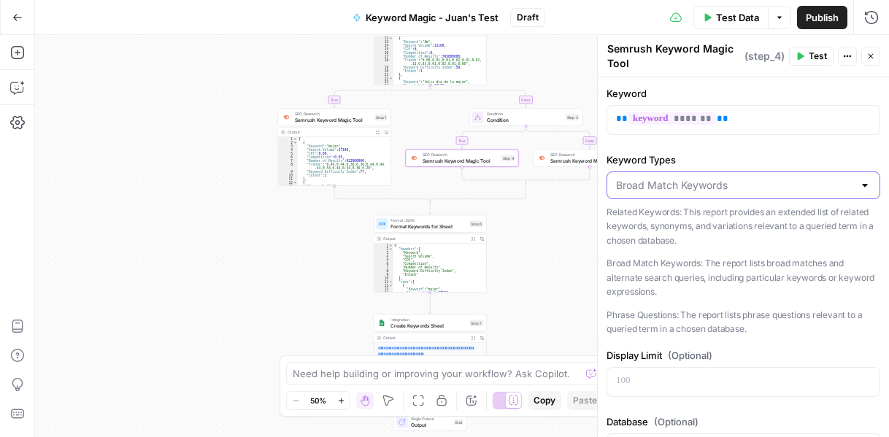
click at [710, 186] on input "Keyword Types" at bounding box center [734, 185] width 237 height 15
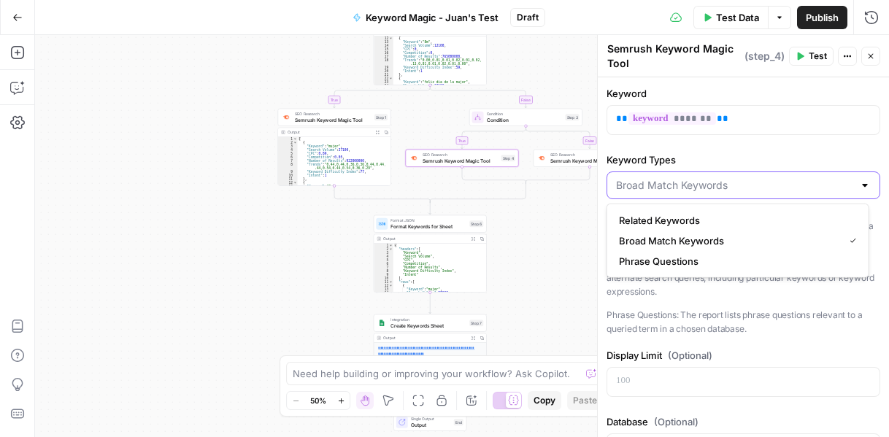
click at [710, 186] on input "Keyword Types" at bounding box center [734, 185] width 237 height 15
click at [712, 180] on input "Keyword Types" at bounding box center [734, 185] width 237 height 15
type input "Broad Match Keywords"
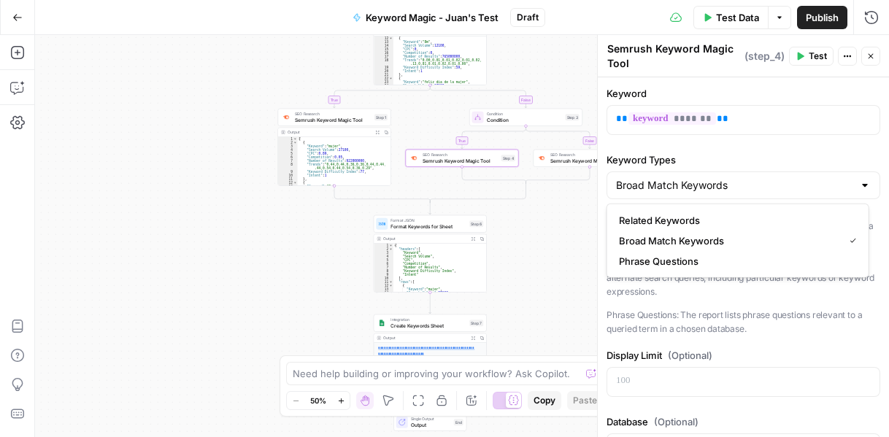
click at [723, 153] on label "Keyword Types" at bounding box center [744, 160] width 274 height 15
click at [723, 178] on input "Broad Match Keywords" at bounding box center [734, 185] width 237 height 15
type input "Broad Match Keywords"
click at [536, 196] on div "true false true false Workflow Input Settings Inputs Condition Condition Step 2…" at bounding box center [462, 236] width 854 height 402
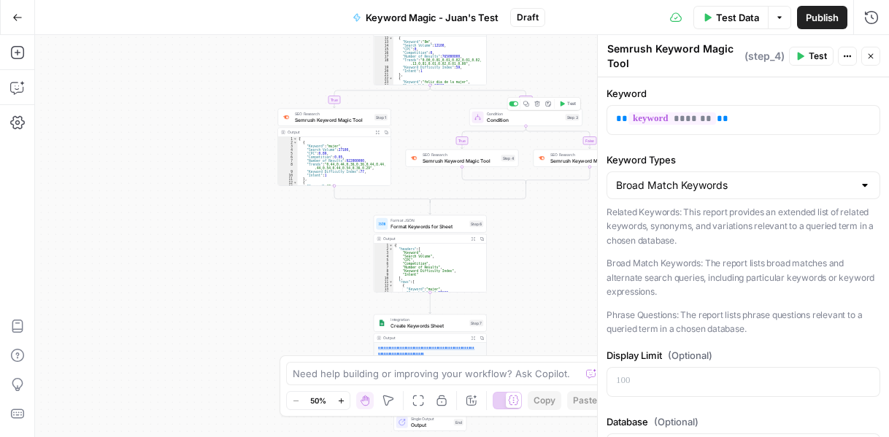
click at [515, 112] on span "Condition" at bounding box center [525, 114] width 76 height 6
click at [503, 119] on span "Condition" at bounding box center [525, 119] width 76 height 7
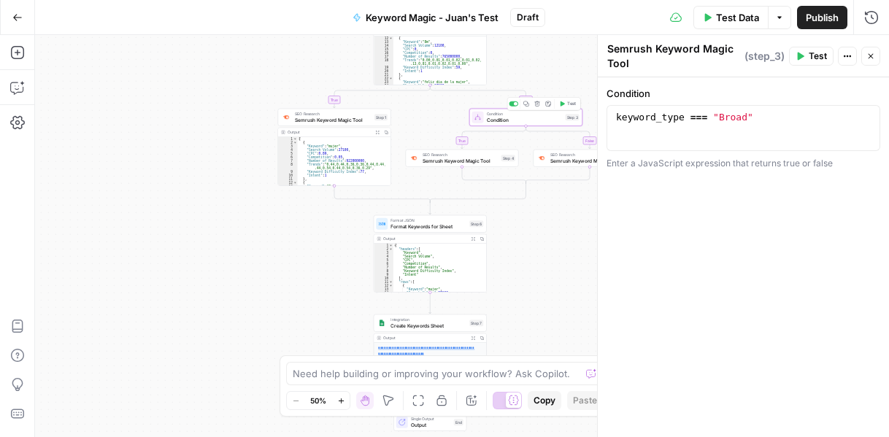
type textarea "Condition"
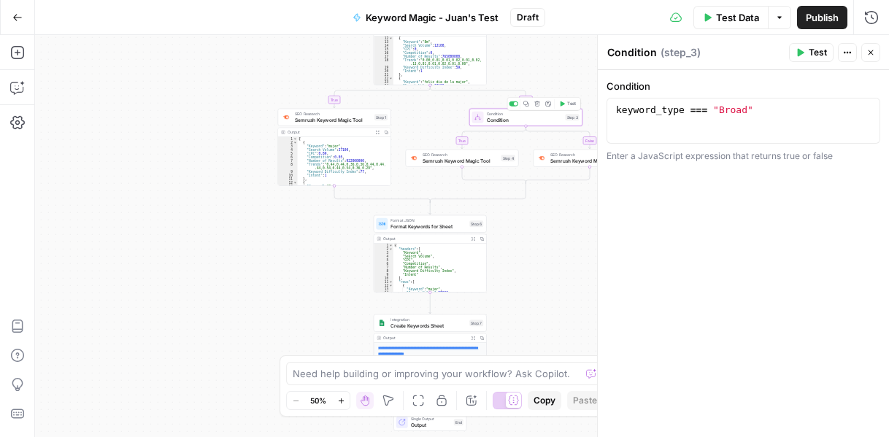
click at [423, 112] on div "true false true false Workflow Input Settings Inputs Condition Condition Step 2…" at bounding box center [462, 236] width 854 height 402
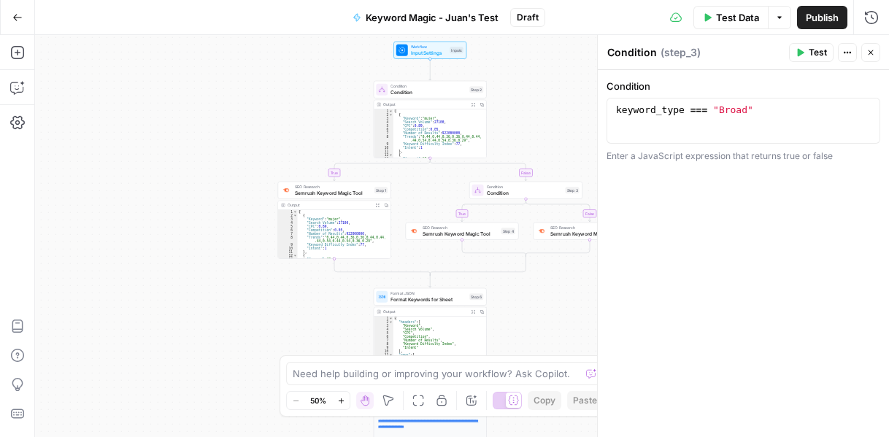
click at [781, 18] on icon "button" at bounding box center [779, 17] width 9 height 9
click at [766, 52] on span "Run Test" at bounding box center [739, 51] width 64 height 15
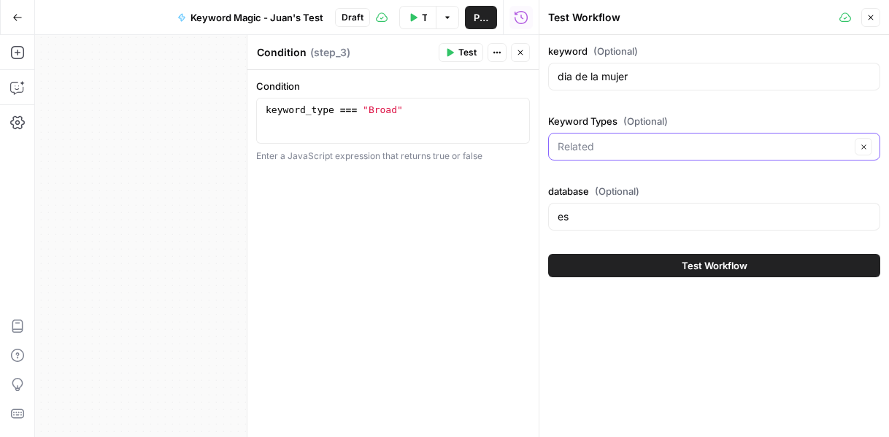
click at [683, 144] on input "Keyword Types (Optional)" at bounding box center [704, 146] width 293 height 15
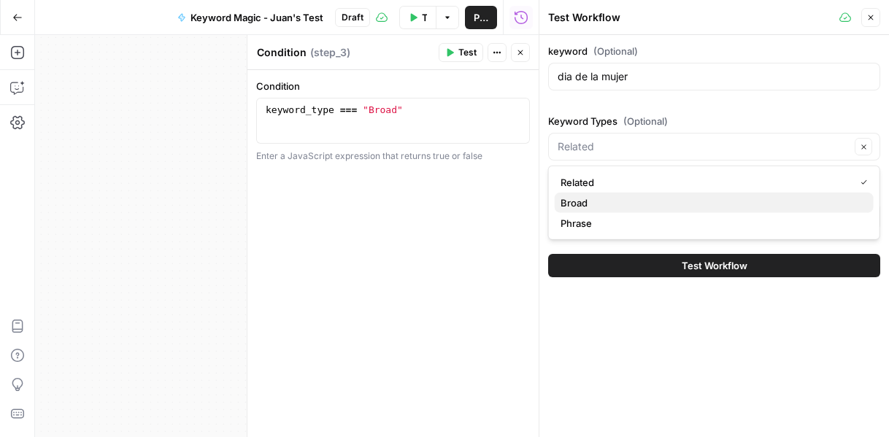
click at [631, 197] on span "Broad" at bounding box center [711, 203] width 301 height 15
type input "Broad"
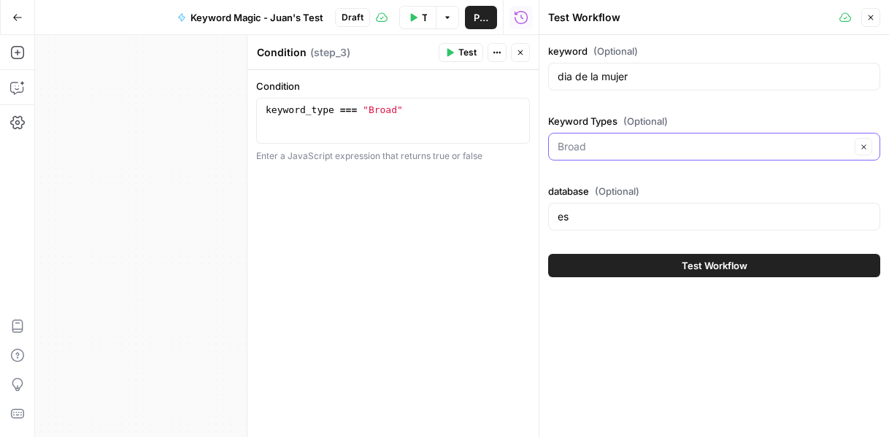
click at [620, 142] on input "Keyword Types (Optional)" at bounding box center [704, 146] width 293 height 15
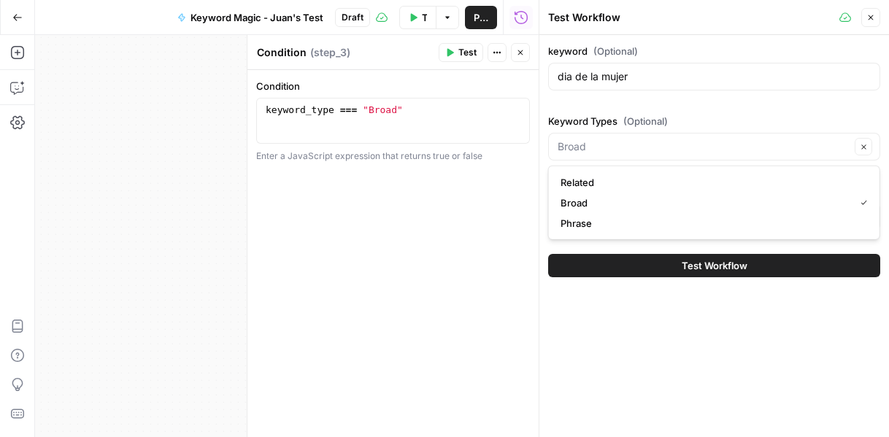
type input "Broad"
click at [569, 108] on div "keyword (Optional) dia de la mujer Keyword Types (Optional) Broad Clear databas…" at bounding box center [714, 140] width 332 height 193
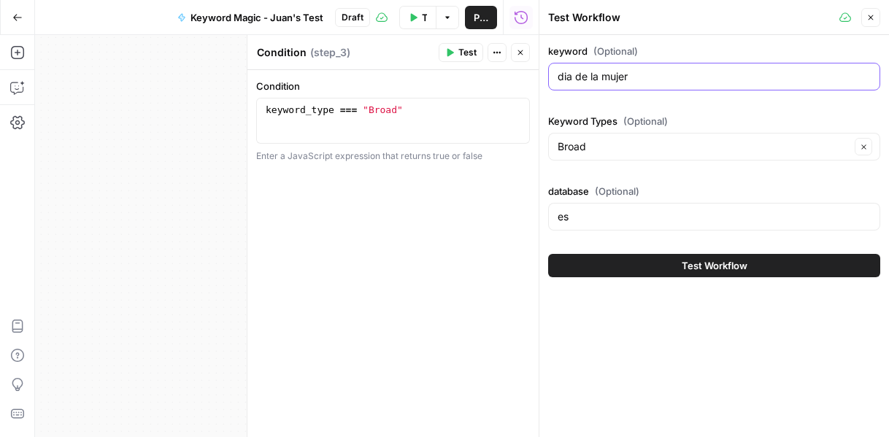
drag, startPoint x: 642, startPoint y: 74, endPoint x: 599, endPoint y: 84, distance: 44.3
click at [599, 84] on div "dia de la mujer" at bounding box center [714, 77] width 332 height 28
type input "dia de la [PERSON_NAME]"
click at [653, 277] on div "Test Workflow" at bounding box center [714, 265] width 332 height 41
click at [655, 264] on button "Test Workflow" at bounding box center [714, 265] width 332 height 23
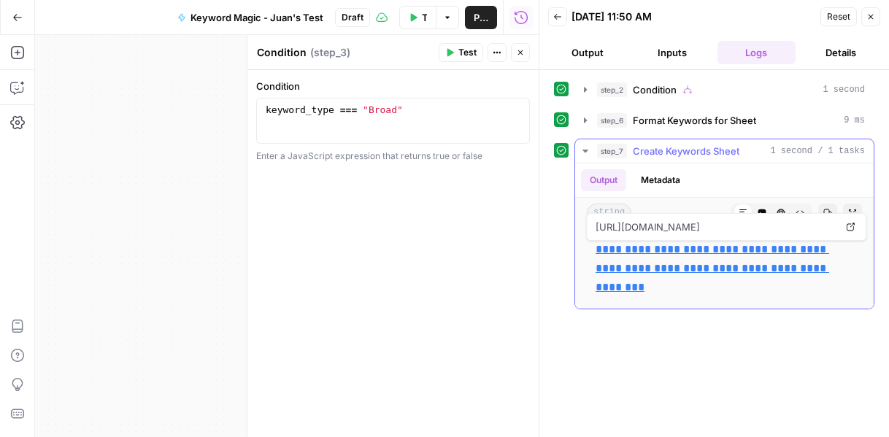
click at [699, 252] on link "**********" at bounding box center [713, 268] width 234 height 49
click at [672, 53] on button "Inputs" at bounding box center [672, 52] width 79 height 23
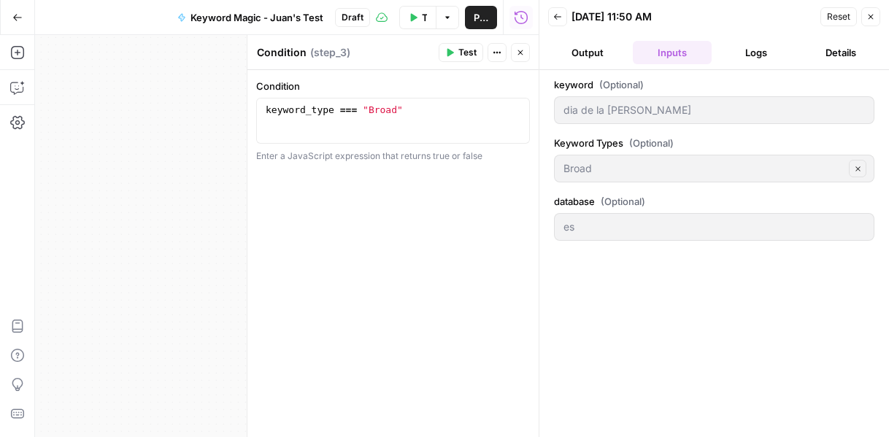
click at [740, 49] on button "Logs" at bounding box center [757, 52] width 79 height 23
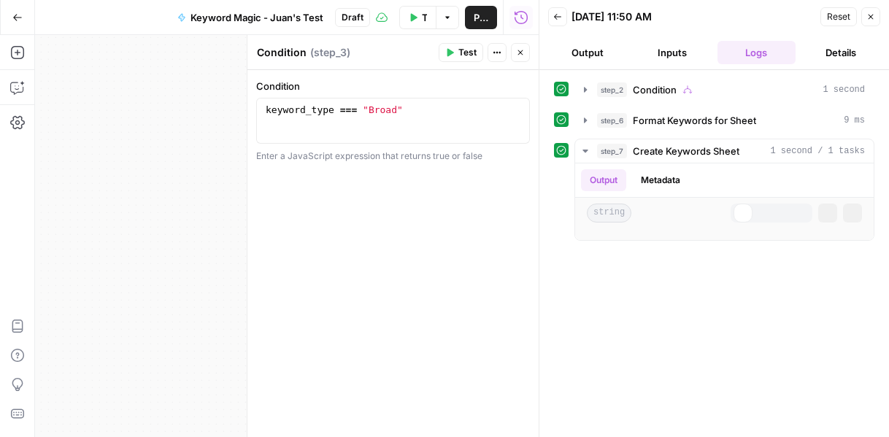
click at [853, 47] on button "Details" at bounding box center [840, 52] width 79 height 23
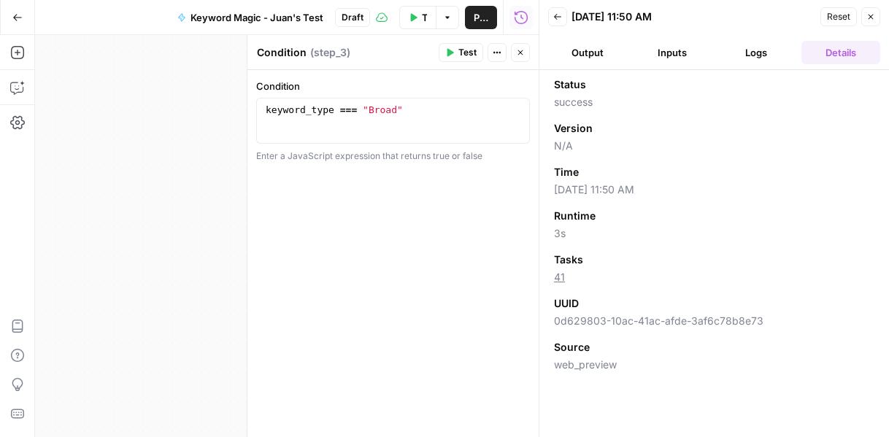
click at [758, 52] on button "Logs" at bounding box center [757, 52] width 79 height 23
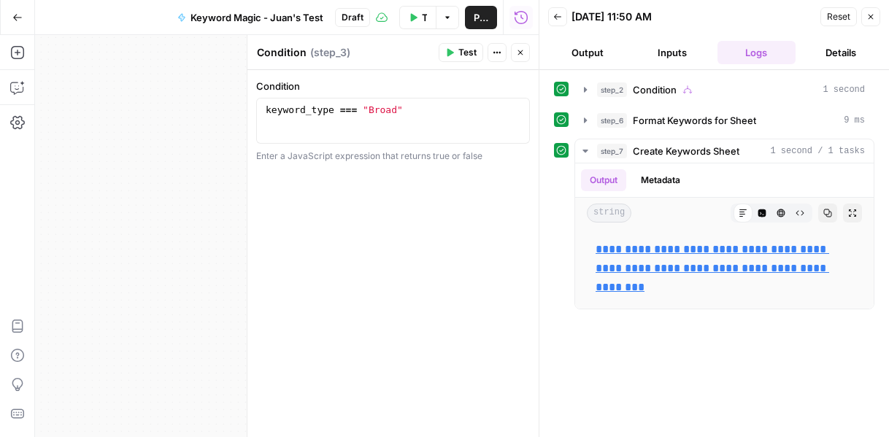
click at [674, 50] on button "Inputs" at bounding box center [672, 52] width 79 height 23
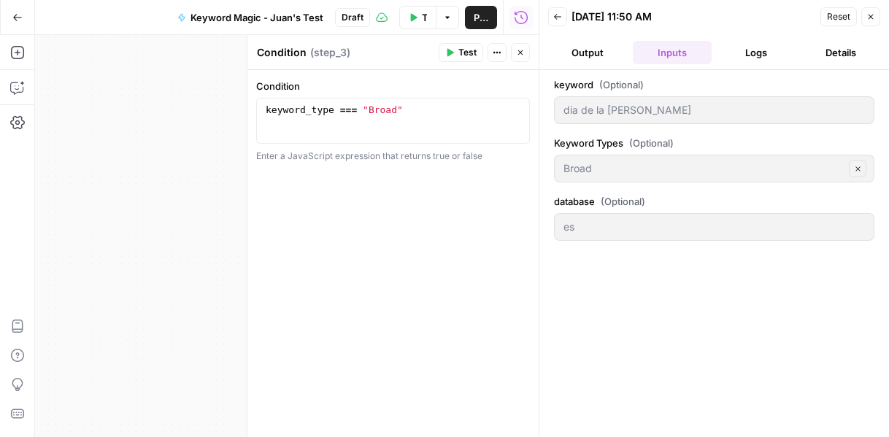
click at [551, 17] on button "Back" at bounding box center [557, 16] width 19 height 19
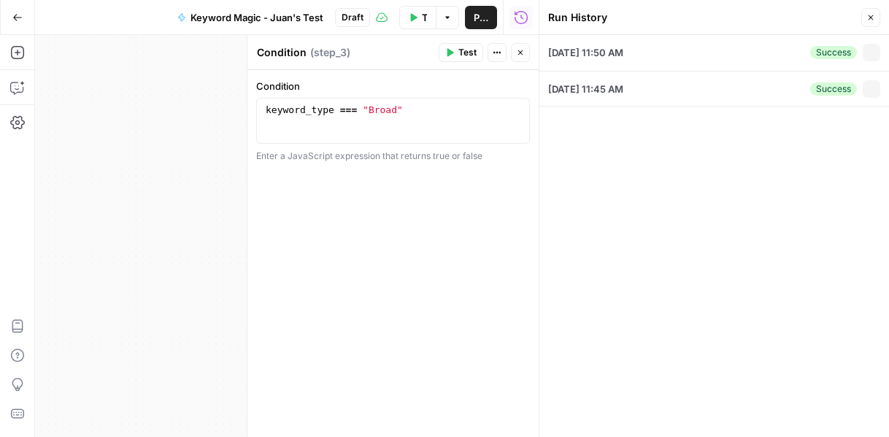
type input "dia de la [PERSON_NAME]"
type input "Broad"
type input "es"
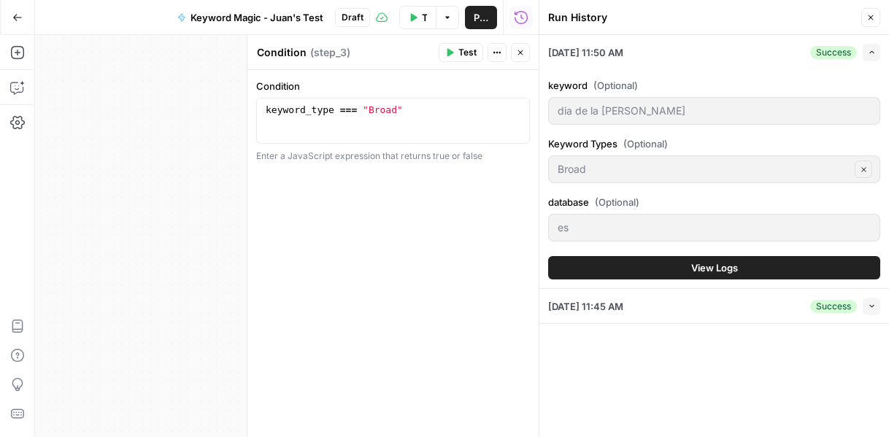
click at [216, 87] on div "true false true false Workflow Input Settings Inputs Condition Condition Step 2…" at bounding box center [287, 236] width 504 height 402
click at [273, 20] on span "Keyword Magic - Juan's Test" at bounding box center [257, 17] width 133 height 15
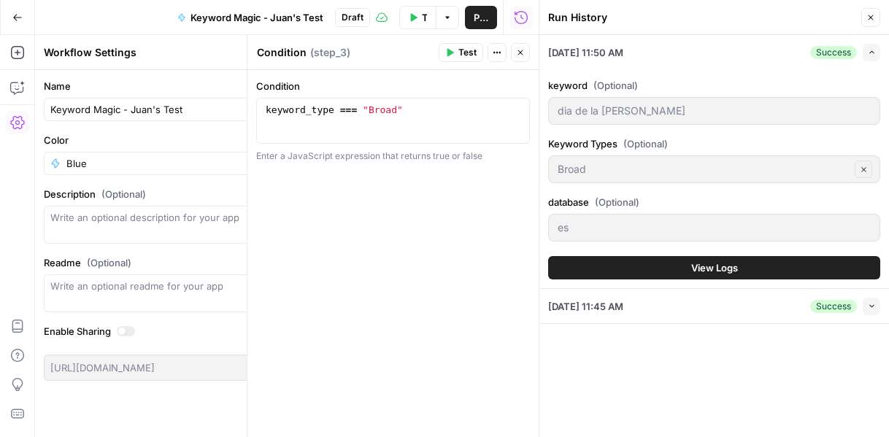
click at [874, 23] on button "Close" at bounding box center [870, 17] width 19 height 19
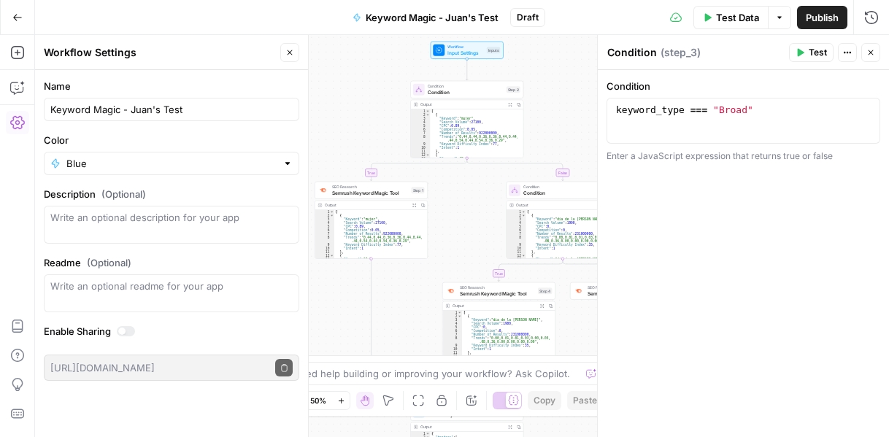
type textarea "*"
click at [461, 123] on div "[ { "Keyword" : "mujer" , "Search Volume" : 27100 , "CPC" : 0.89 , "Competition…" at bounding box center [474, 137] width 88 height 56
type textarea "**********"
click at [533, 237] on div "[ { "Keyword" : "dia de la [PERSON_NAME]" , "Search Volume" : 1900 , "CPC" : 0 …" at bounding box center [570, 238] width 88 height 56
type textarea "**********"
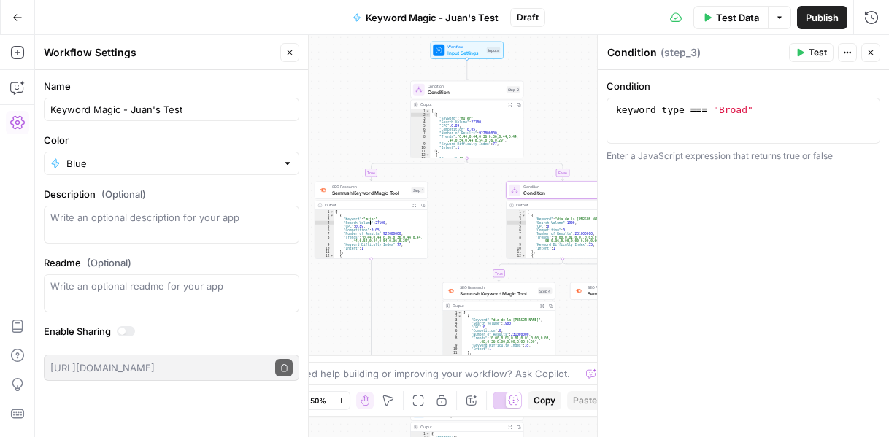
click at [405, 239] on div "[ { "Keyword" : "mujer" , "Search Volume" : 27100 , "CPC" : 0.89 , "Competition…" at bounding box center [378, 238] width 88 height 56
click at [372, 193] on span "Semrush Keyword Magic Tool" at bounding box center [370, 192] width 77 height 7
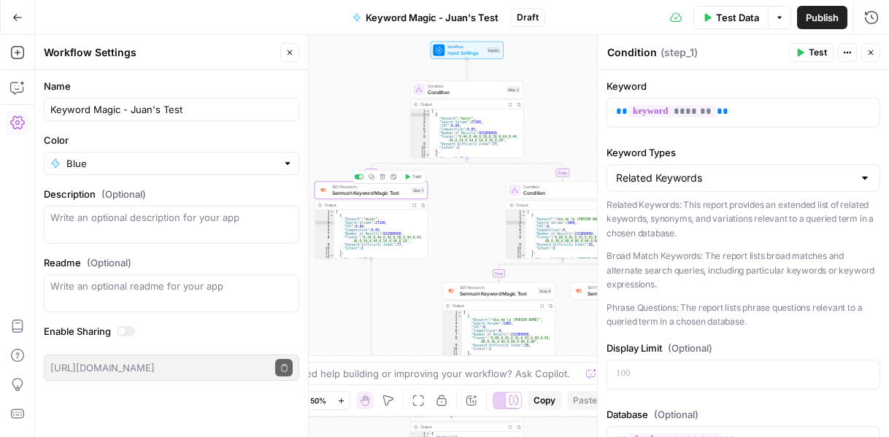
type textarea "Semrush Keyword Magic Tool"
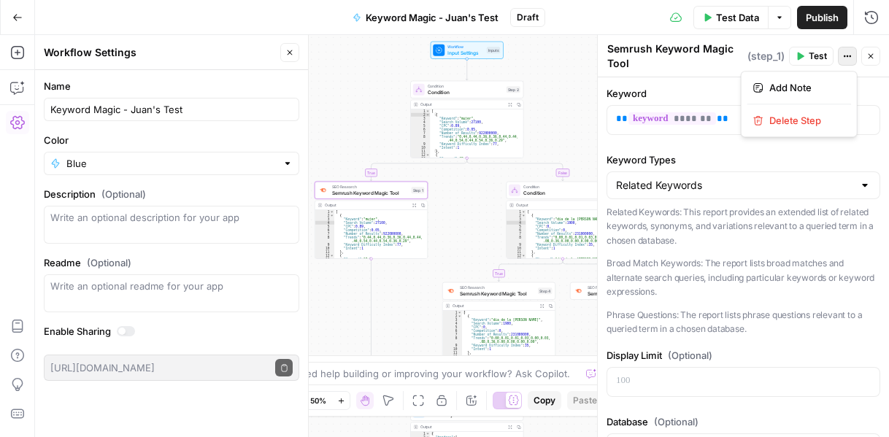
click at [851, 59] on icon "button" at bounding box center [847, 56] width 9 height 9
type textarea "*********"
click at [556, 246] on div "[ { "Keyword" : "dia de la [PERSON_NAME]" , "Search Volume" : 1900 , "CPC" : 0 …" at bounding box center [570, 238] width 88 height 56
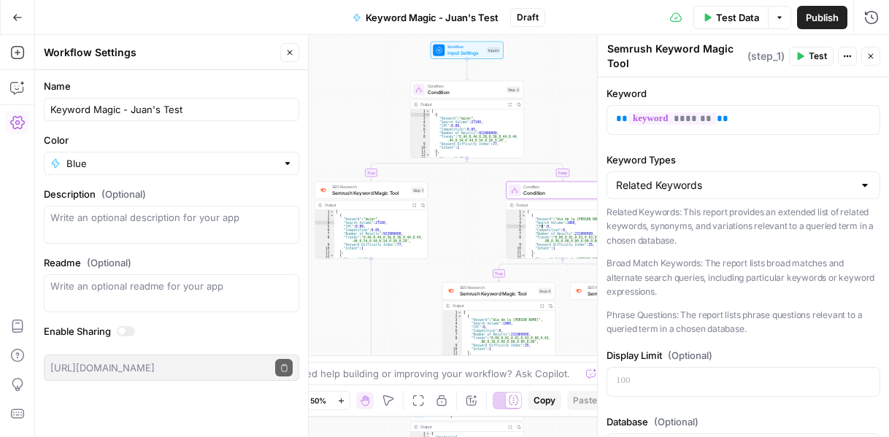
click at [563, 192] on span "Condition" at bounding box center [561, 192] width 76 height 7
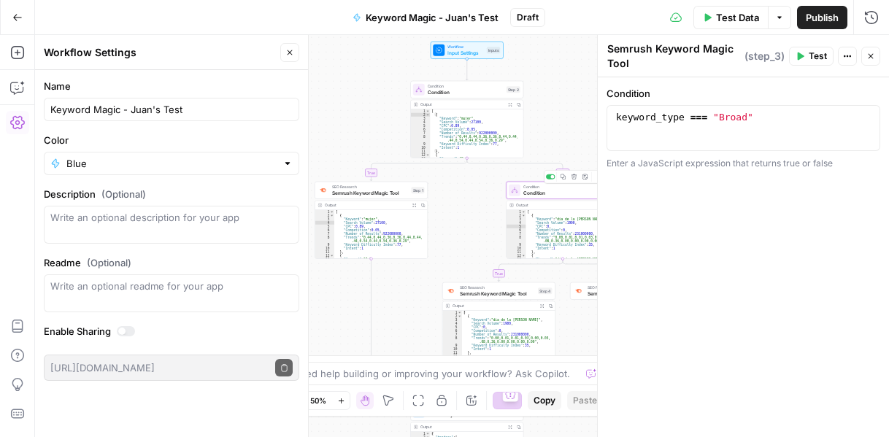
type textarea "Condition"
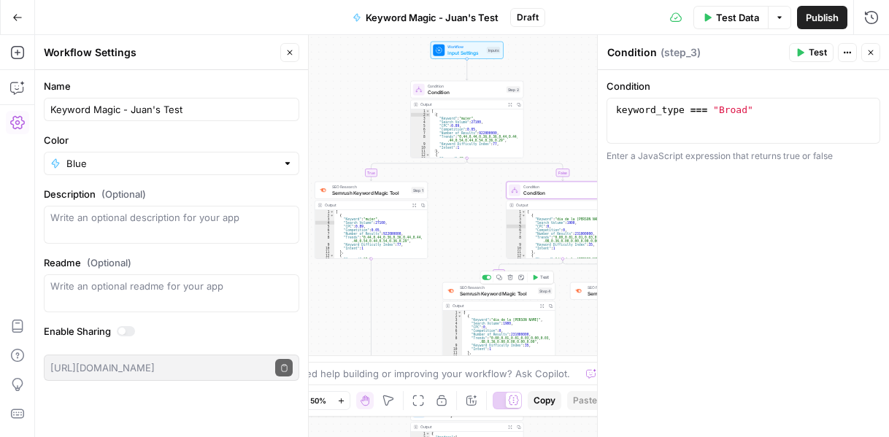
click at [498, 292] on span "Semrush Keyword Magic Tool" at bounding box center [498, 293] width 76 height 7
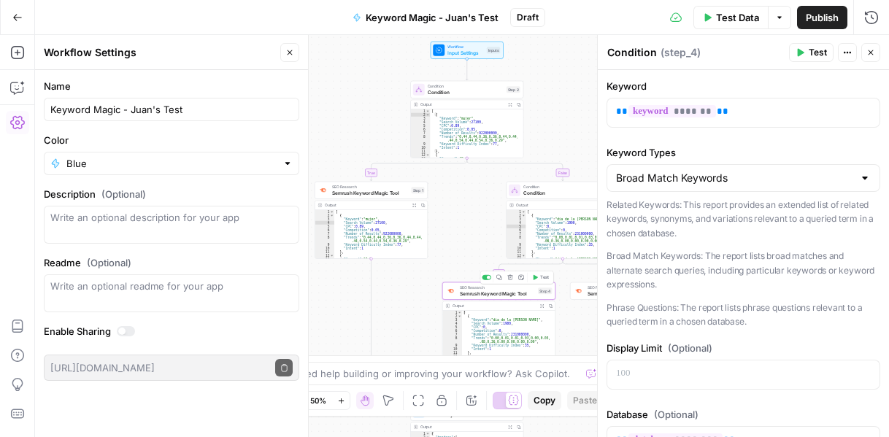
type textarea "Semrush Keyword Magic Tool"
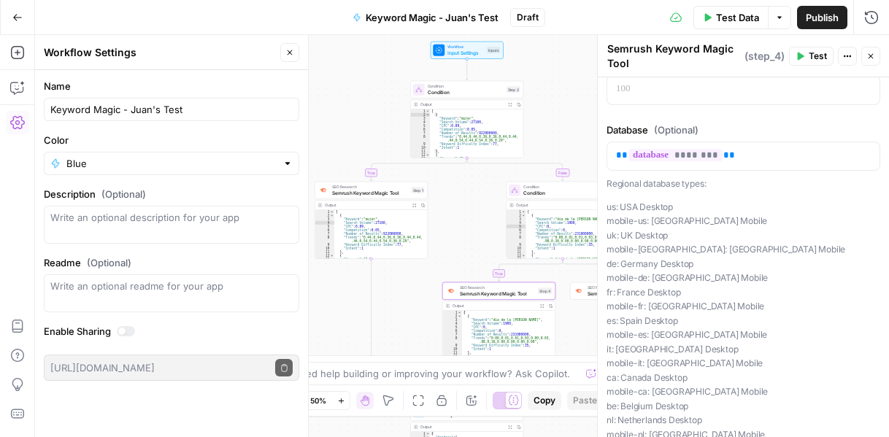
scroll to position [362, 0]
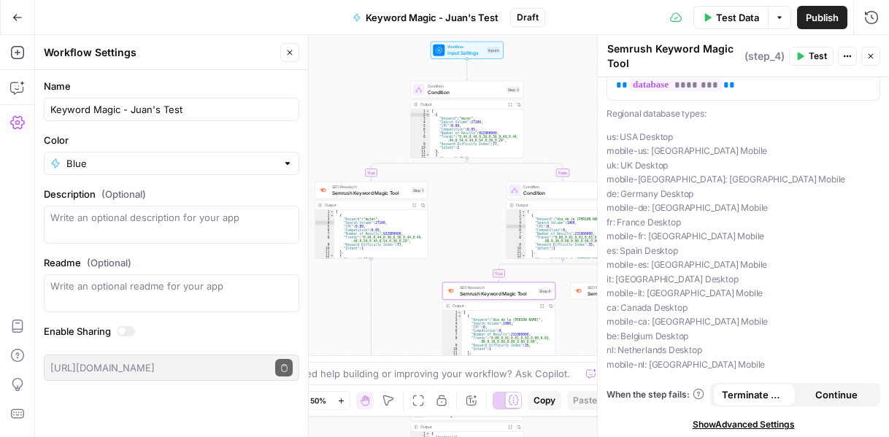
click at [584, 293] on div at bounding box center [579, 291] width 12 height 12
click at [400, 282] on div "**********" at bounding box center [462, 236] width 854 height 402
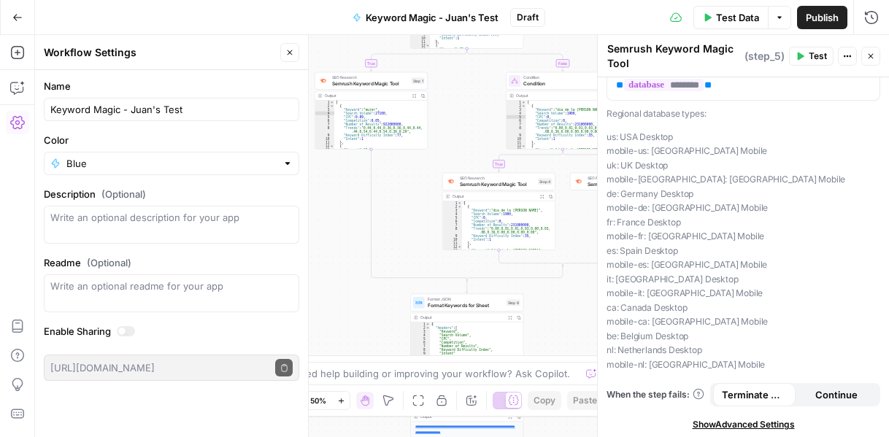
click at [375, 129] on div "[ { "Keyword" : "mujer" , "Search Volume" : 27100 , "CPC" : 0.89 , "Competition…" at bounding box center [378, 129] width 88 height 56
click at [374, 81] on span "Semrush Keyword Magic Tool" at bounding box center [370, 83] width 77 height 7
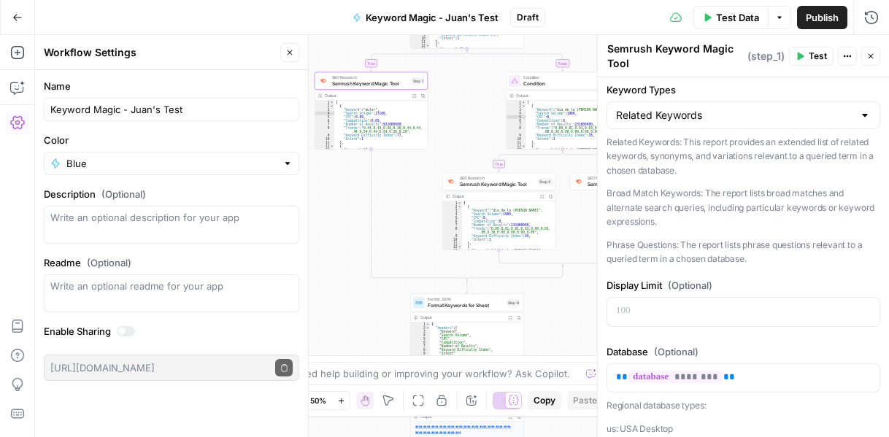
scroll to position [0, 0]
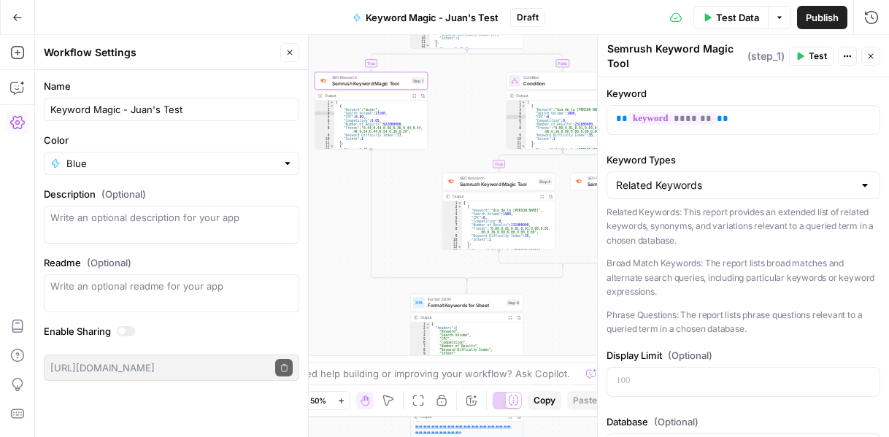
click at [867, 52] on icon "button" at bounding box center [870, 56] width 9 height 9
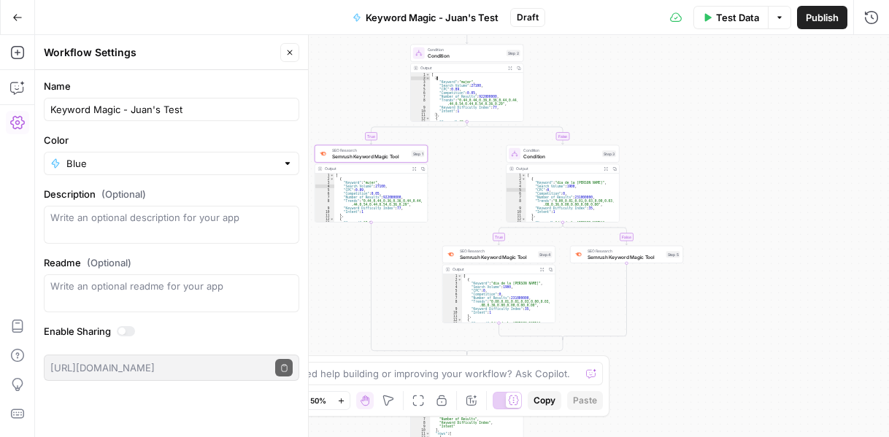
click at [472, 82] on div "[ { "Keyword" : "mujer" , "Search Volume" : 27100 , "CPC" : 0.89 , "Competition…" at bounding box center [474, 101] width 88 height 56
click at [470, 55] on span "Condition" at bounding box center [466, 55] width 76 height 7
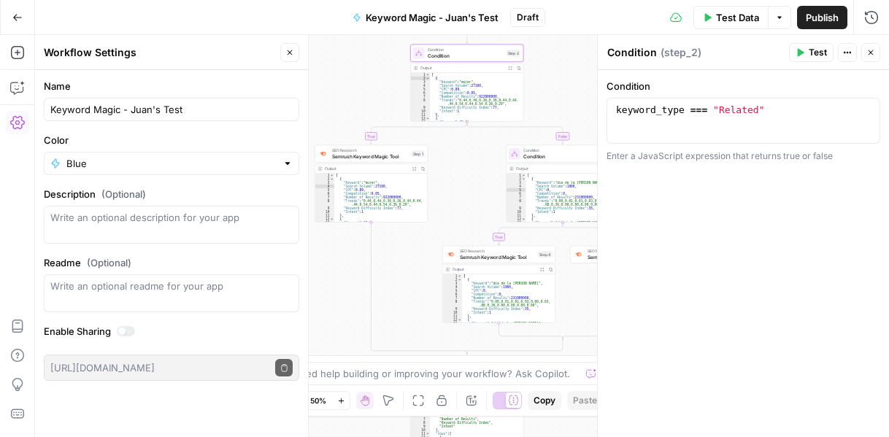
type textarea "**********"
click at [677, 115] on div "keyword_type === "Related"" at bounding box center [743, 131] width 261 height 55
type textarea "**********"
click at [377, 192] on div "[ { "Keyword" : "mujer" , "Search Volume" : 27100 , "CPC" : 0.89 , "Competition…" at bounding box center [378, 202] width 88 height 56
type textarea "**********"
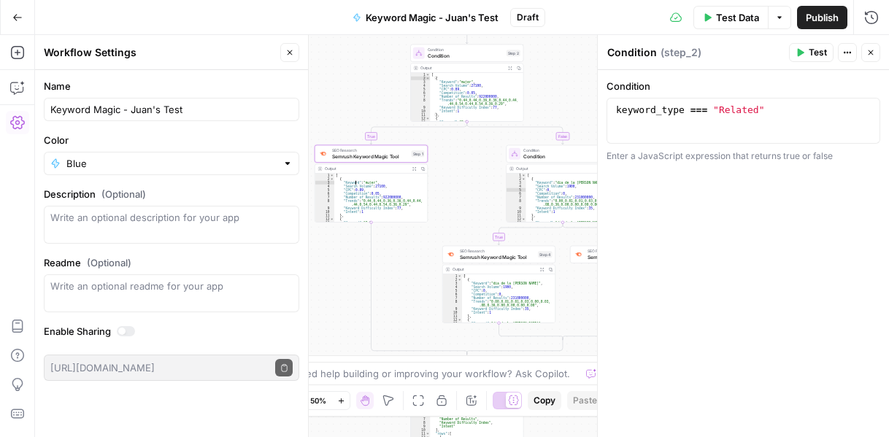
click at [561, 195] on div "[ { "Keyword" : "dia de la [PERSON_NAME]" , "Search Volume" : 1900 , "CPC" : 0 …" at bounding box center [570, 202] width 88 height 56
click at [540, 158] on span "Condition" at bounding box center [561, 156] width 76 height 7
click at [389, 159] on span "Semrush Keyword Magic Tool" at bounding box center [370, 156] width 77 height 7
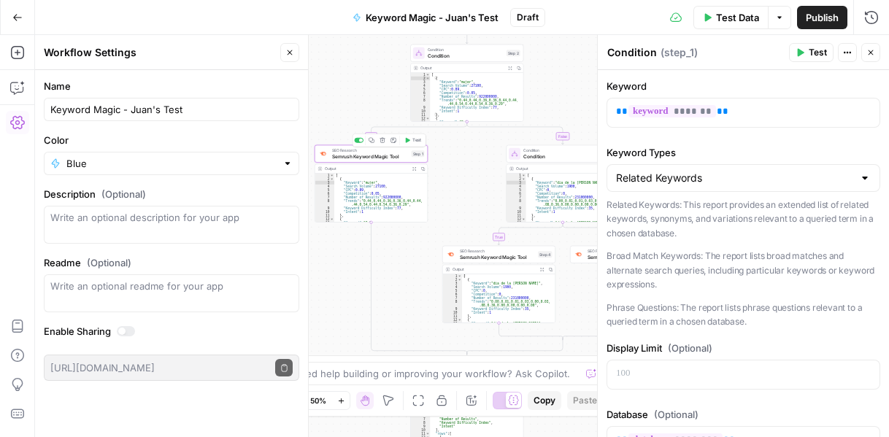
type textarea "Semrush Keyword Magic Tool"
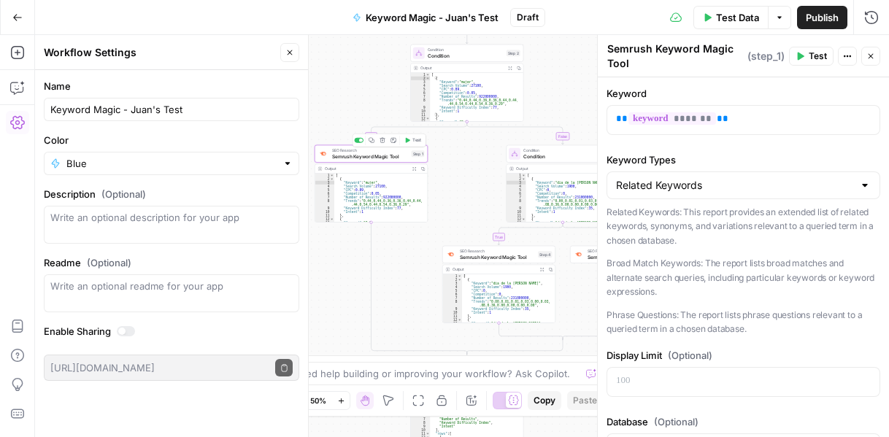
click at [389, 159] on span "Semrush Keyword Magic Tool" at bounding box center [370, 156] width 77 height 7
click at [550, 208] on div "[ { "Keyword" : "dia de la [PERSON_NAME]" , "Search Volume" : 1900 , "CPC" : 0 …" at bounding box center [570, 202] width 88 height 56
click at [580, 188] on div "[ { "Keyword" : "dia de la [PERSON_NAME]" , "Search Volume" : 1900 , "CPC" : 0 …" at bounding box center [570, 202] width 88 height 56
type textarea "**********"
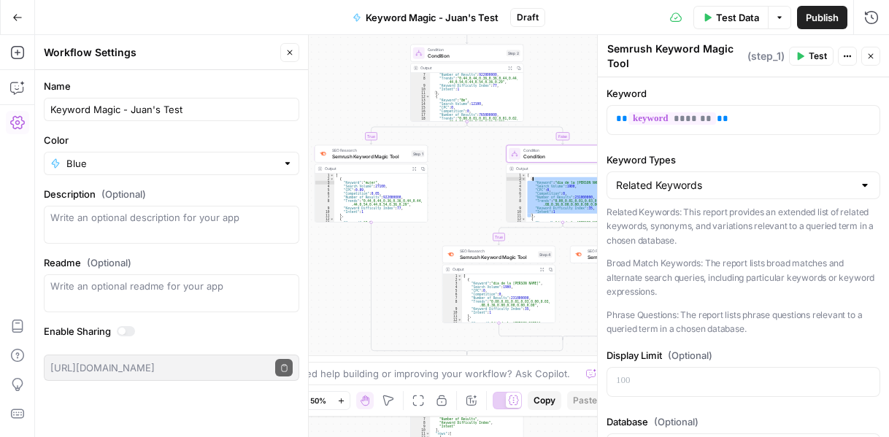
click at [580, 188] on div "[ { "Keyword" : "dia de la [PERSON_NAME]" , "Search Volume" : 1900 , "CPC" : 0 …" at bounding box center [570, 202] width 88 height 56
click at [561, 151] on span "Condition" at bounding box center [561, 150] width 76 height 6
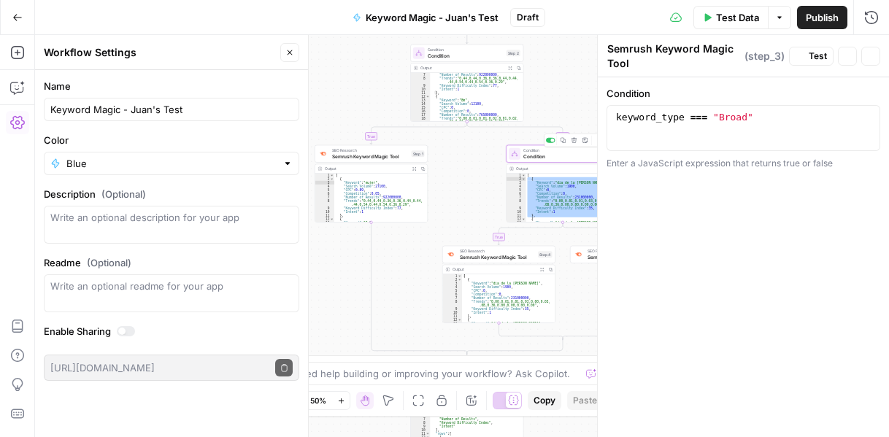
type textarea "Condition"
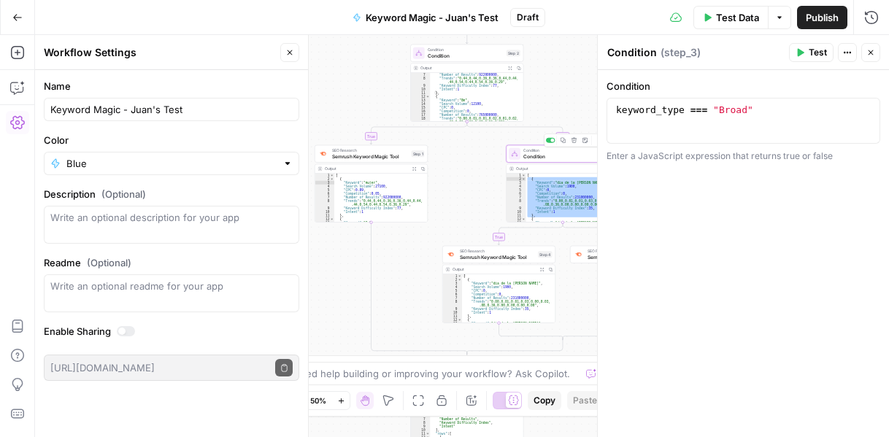
click at [550, 164] on div "Output Expand Output Copy" at bounding box center [563, 168] width 112 height 9
click at [549, 166] on div "Output" at bounding box center [557, 169] width 83 height 6
click at [564, 199] on div "[ { "Keyword" : "dia de la [PERSON_NAME]" , "Search Volume" : 1900 , "CPC" : 0 …" at bounding box center [570, 198] width 88 height 49
type textarea "**********"
click at [286, 54] on icon "button" at bounding box center [289, 52] width 9 height 9
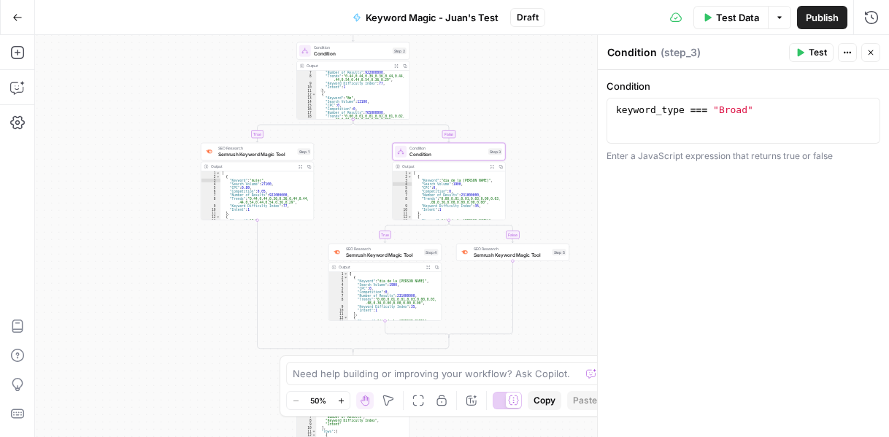
drag, startPoint x: 256, startPoint y: 306, endPoint x: 97, endPoint y: 302, distance: 159.2
click at [97, 302] on div "**********" at bounding box center [462, 236] width 854 height 402
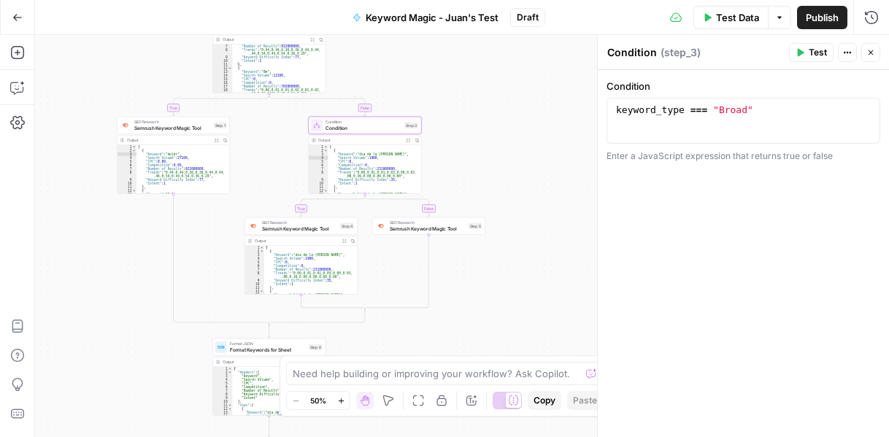
drag, startPoint x: 444, startPoint y: 304, endPoint x: 405, endPoint y: 279, distance: 46.0
click at [405, 279] on div "**********" at bounding box center [462, 236] width 854 height 402
click at [399, 226] on span "Semrush Keyword Magic Tool" at bounding box center [428, 228] width 76 height 7
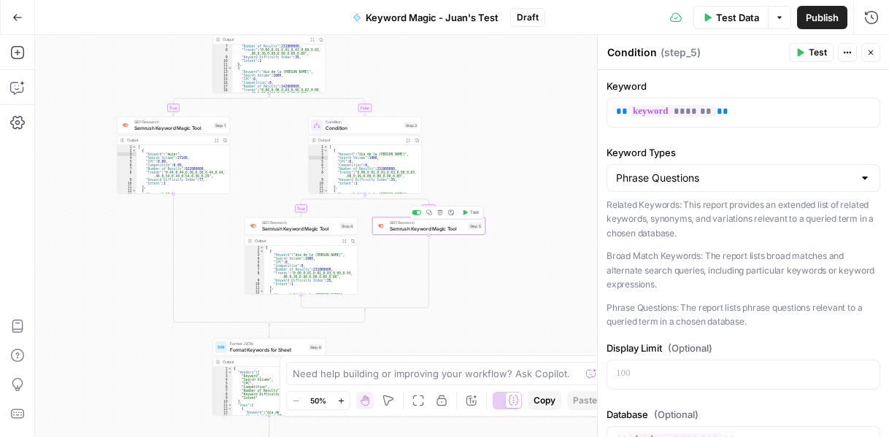
type textarea "Semrush Keyword Magic Tool"
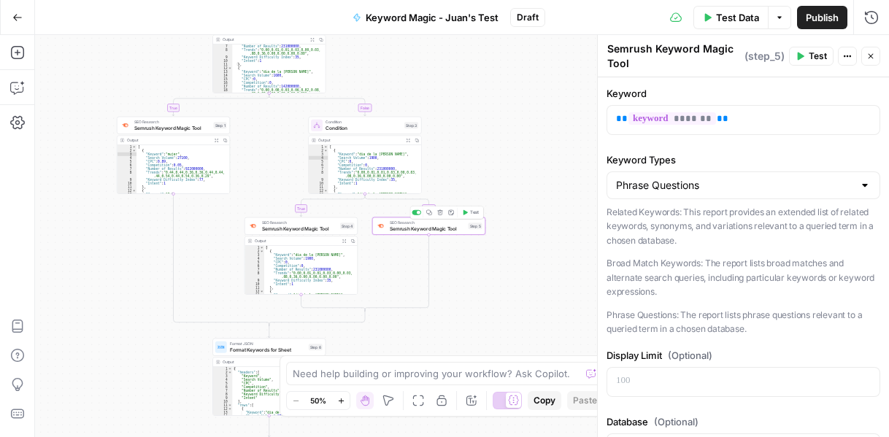
click at [399, 226] on span "Semrush Keyword Magic Tool" at bounding box center [428, 228] width 76 height 7
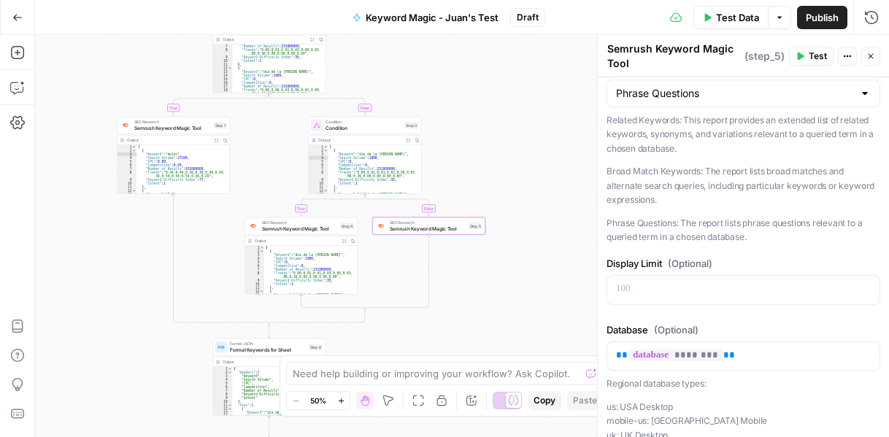
scroll to position [73, 0]
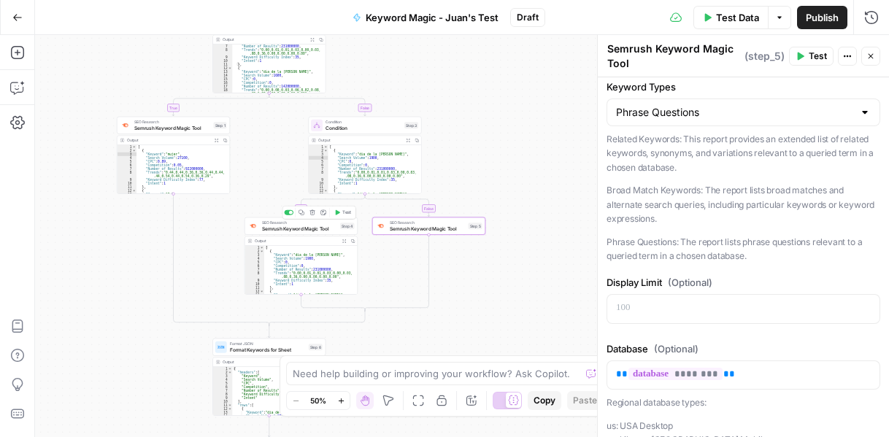
click at [291, 228] on span "Semrush Keyword Magic Tool" at bounding box center [300, 228] width 76 height 7
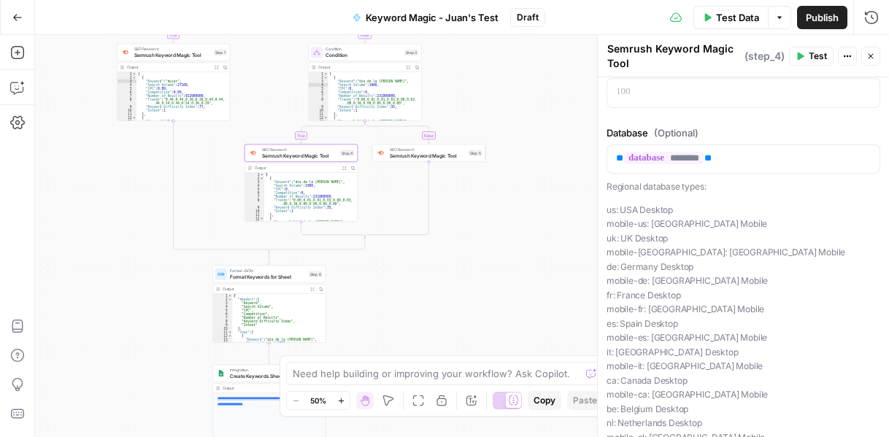
scroll to position [362, 0]
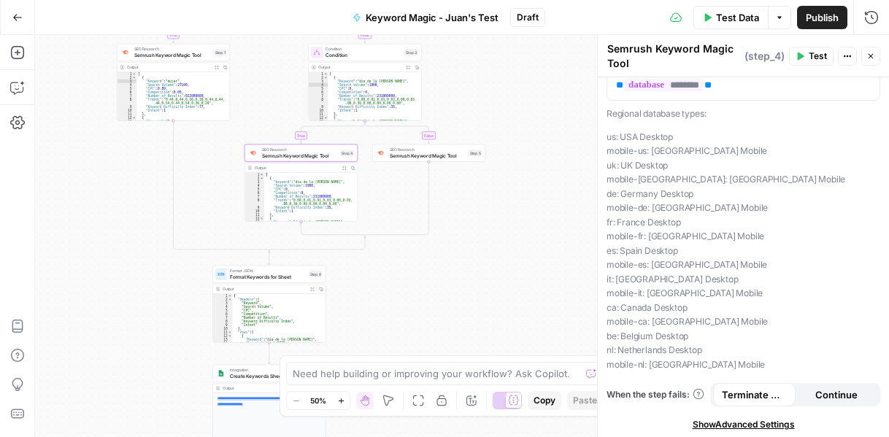
click at [733, 424] on span "Show Advanced Settings" at bounding box center [744, 424] width 102 height 13
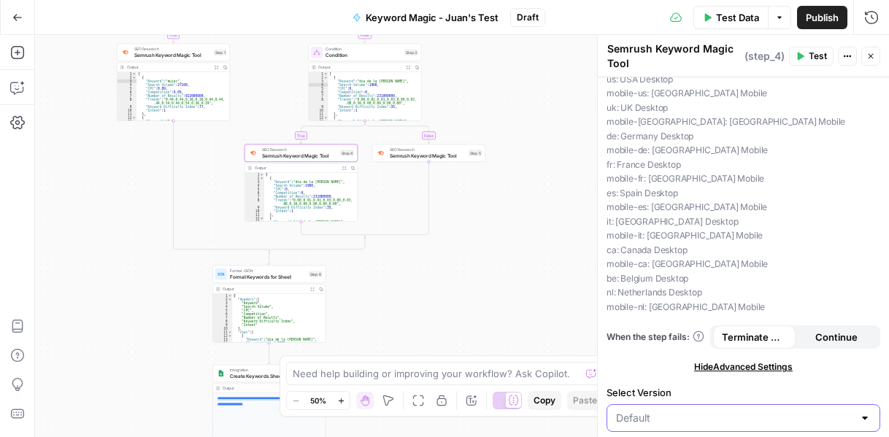
click at [697, 415] on input "Select Version" at bounding box center [734, 418] width 237 height 15
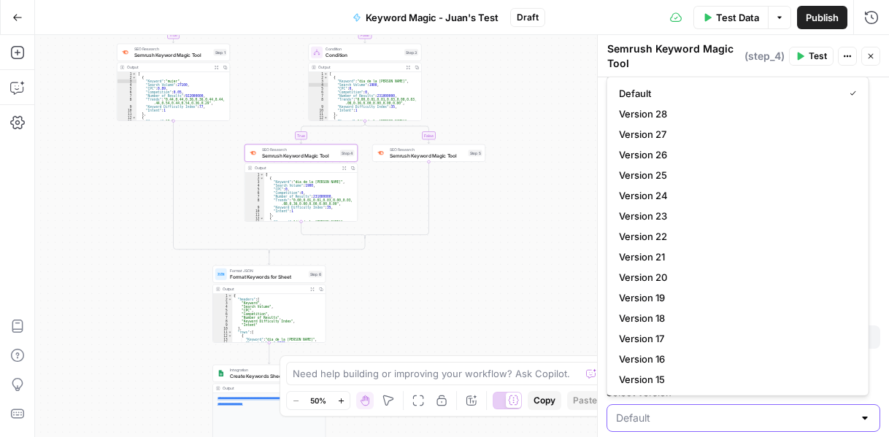
click at [697, 415] on input "Select Version" at bounding box center [734, 418] width 237 height 15
type input "Default"
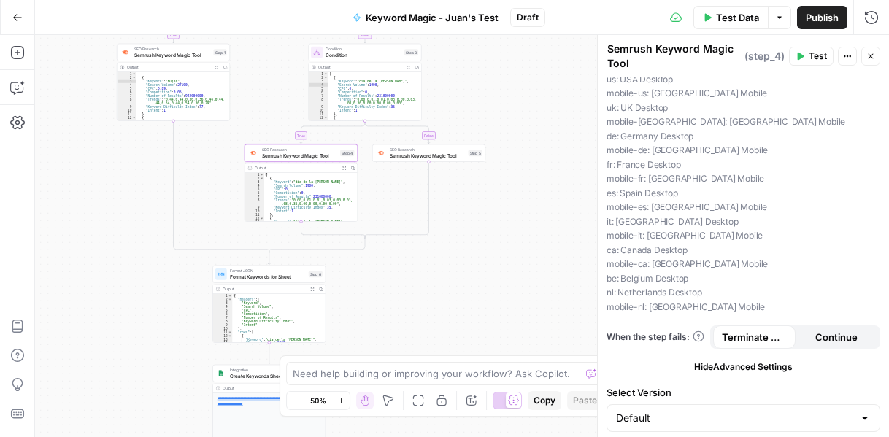
click at [451, 287] on div "**********" at bounding box center [462, 236] width 854 height 402
click at [727, 366] on span "Hide Advanced Settings" at bounding box center [743, 367] width 99 height 13
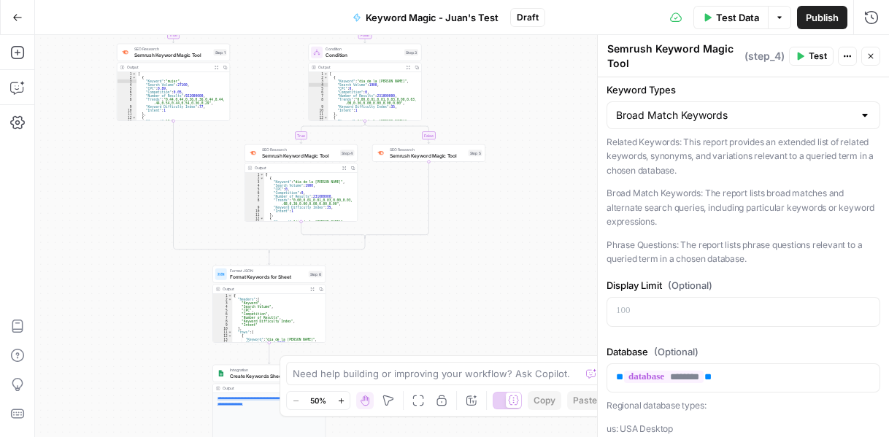
scroll to position [0, 0]
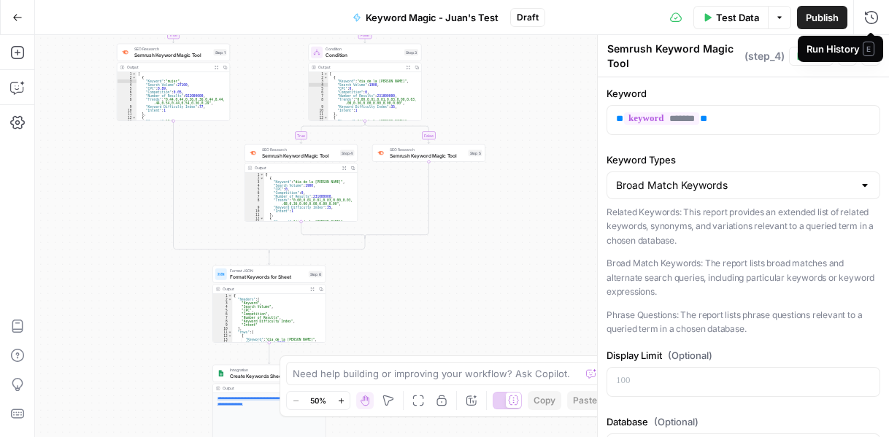
drag, startPoint x: 877, startPoint y: 56, endPoint x: 799, endPoint y: 154, distance: 125.6
click at [799, 154] on body "Twinkl New Home Browse Insights Opportunities Your Data Recent Grids Keyword St…" at bounding box center [444, 218] width 889 height 437
click at [753, 226] on p "Related Keywords: This report provides an extended list of related keywords, sy…" at bounding box center [744, 226] width 274 height 43
click at [869, 60] on icon "button" at bounding box center [870, 56] width 9 height 9
